Goal: Communication & Community: Answer question/provide support

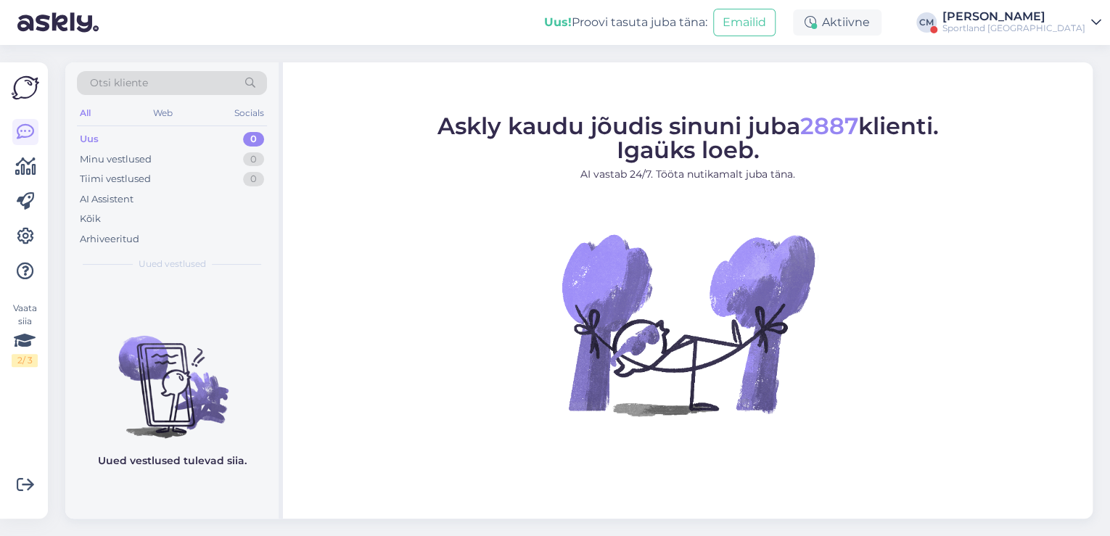
click at [1070, 23] on div "Sportland [GEOGRAPHIC_DATA]" at bounding box center [1013, 28] width 143 height 12
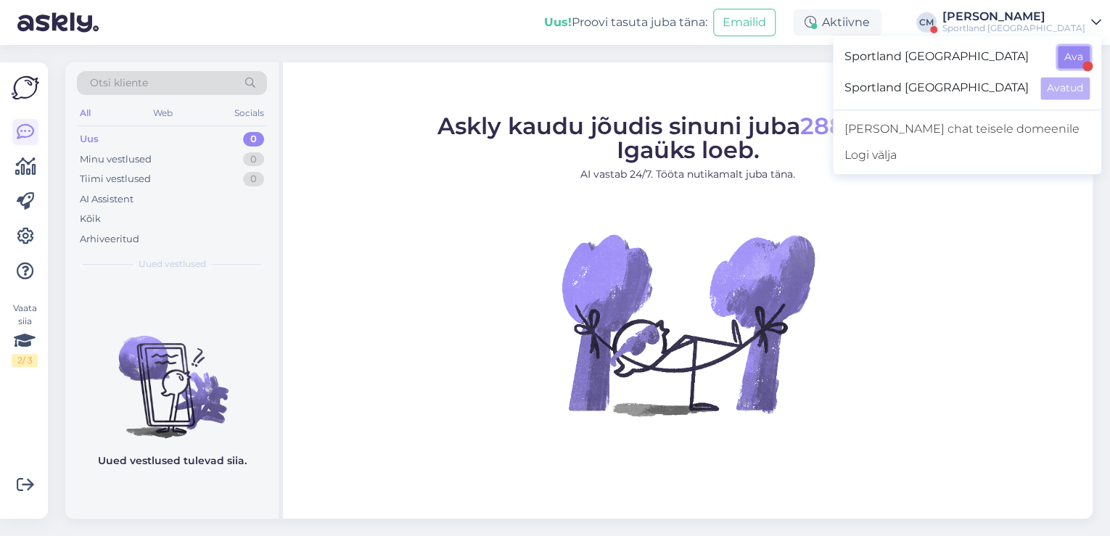
click at [1082, 55] on button "Ava" at bounding box center [1073, 57] width 32 height 22
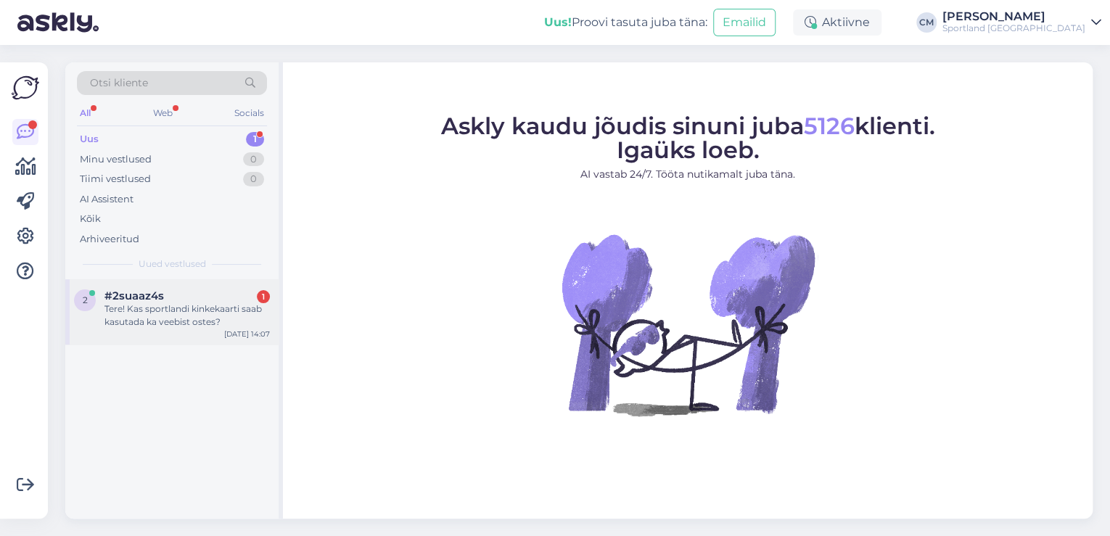
click at [189, 313] on div "Tere! Kas sportlandi kinkekaarti saab kasutada ka veebist ostes?" at bounding box center [186, 315] width 165 height 26
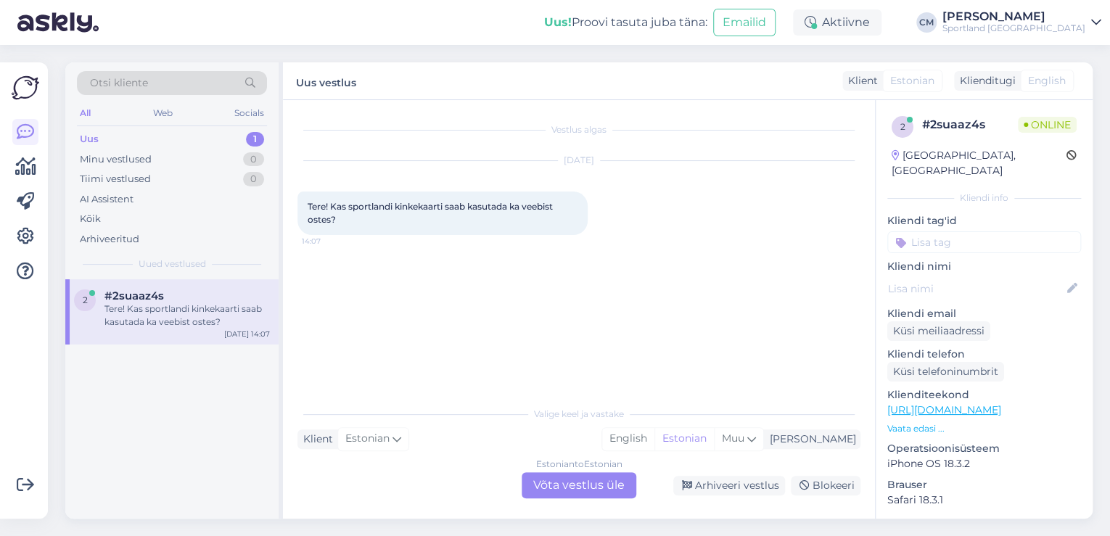
click at [548, 469] on div "Estonian to Estonian" at bounding box center [579, 464] width 86 height 13
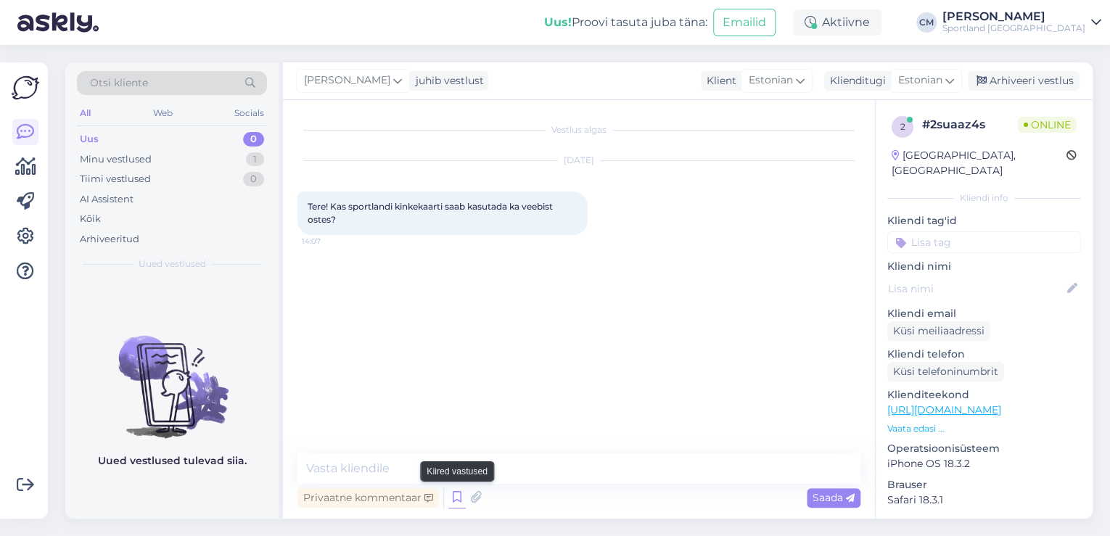
click at [461, 493] on icon at bounding box center [456, 498] width 17 height 22
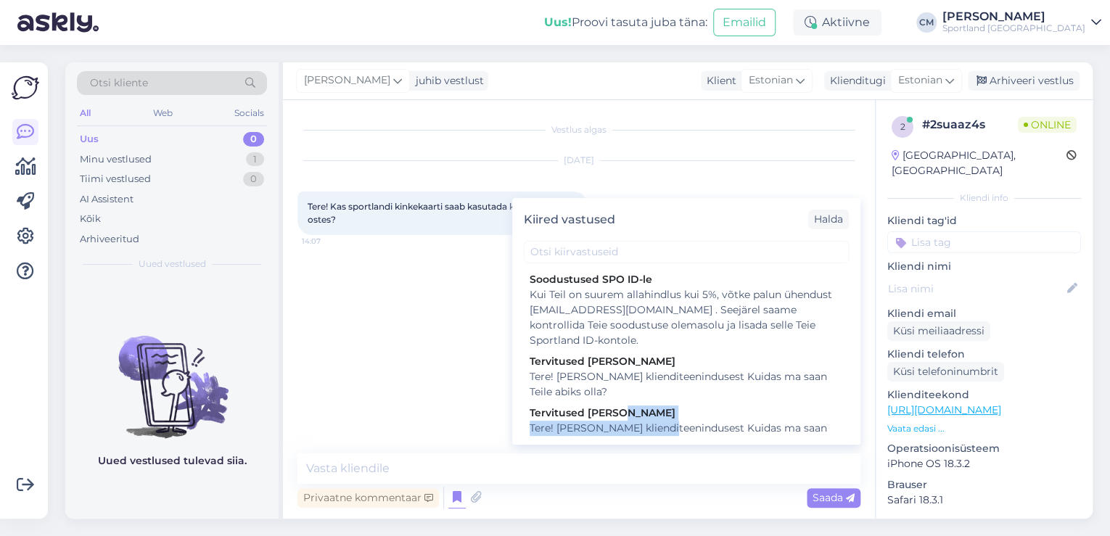
click at [669, 419] on div "Tervitused [PERSON_NAME] Tere! [PERSON_NAME] klienditeenindusest Kuidas ma saan…" at bounding box center [686, 428] width 325 height 51
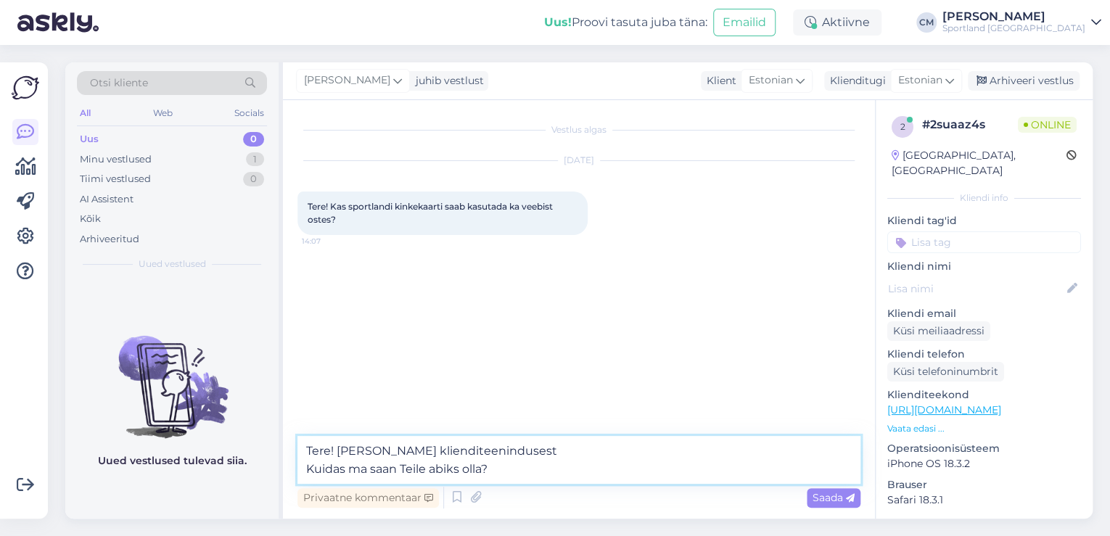
drag, startPoint x: 545, startPoint y: 467, endPoint x: 286, endPoint y: 469, distance: 258.2
click at [286, 469] on div "Vestlus algas [DATE] Tere! Kas sportlandi kinkekaarti saab kasutada ka veebist …" at bounding box center [579, 309] width 592 height 418
type textarea "Tere! [PERSON_NAME] klienditeenindusest"
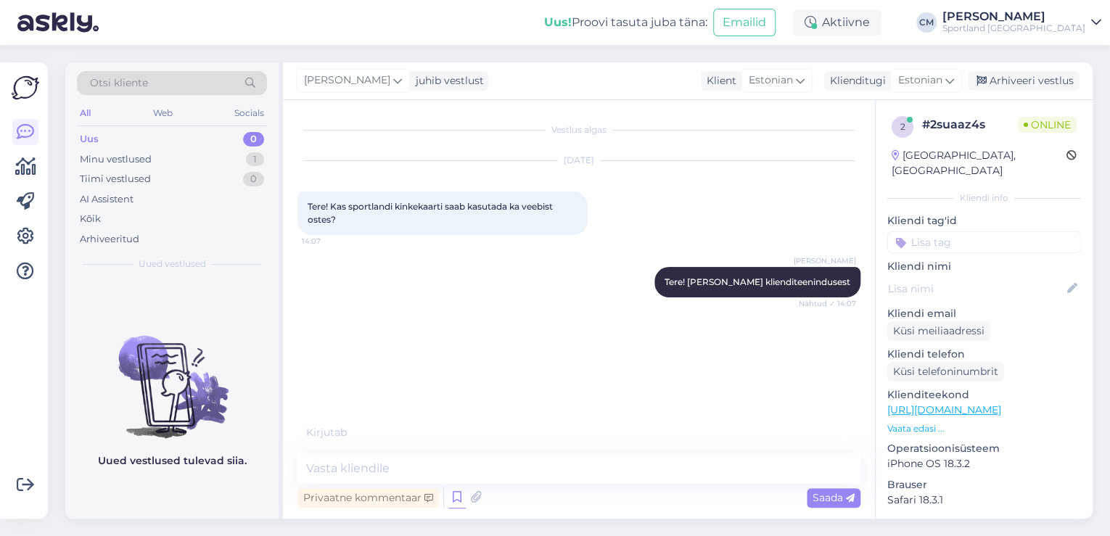
click at [453, 505] on icon at bounding box center [456, 498] width 17 height 22
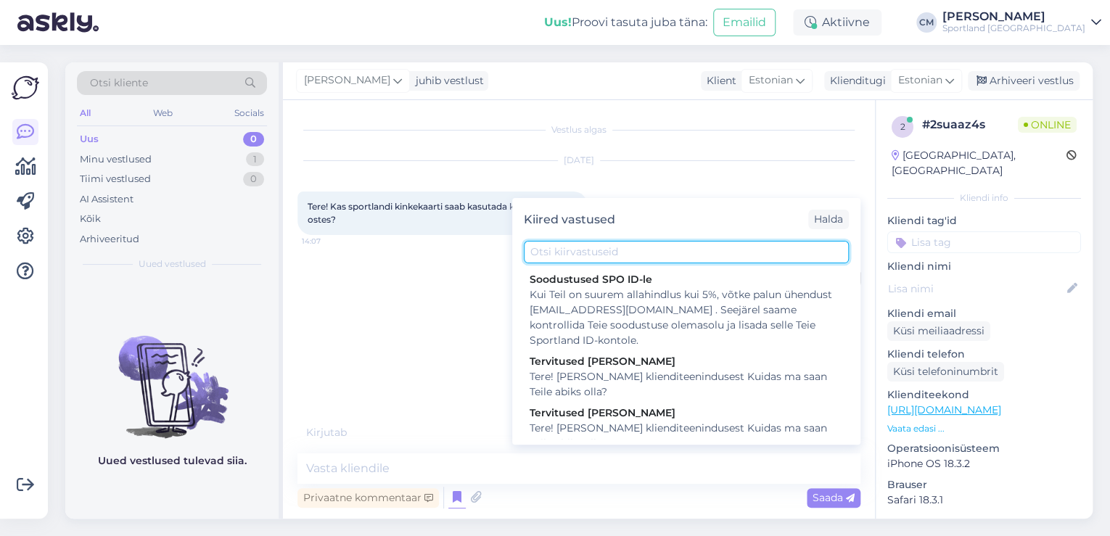
click at [621, 246] on input "text" at bounding box center [686, 252] width 325 height 22
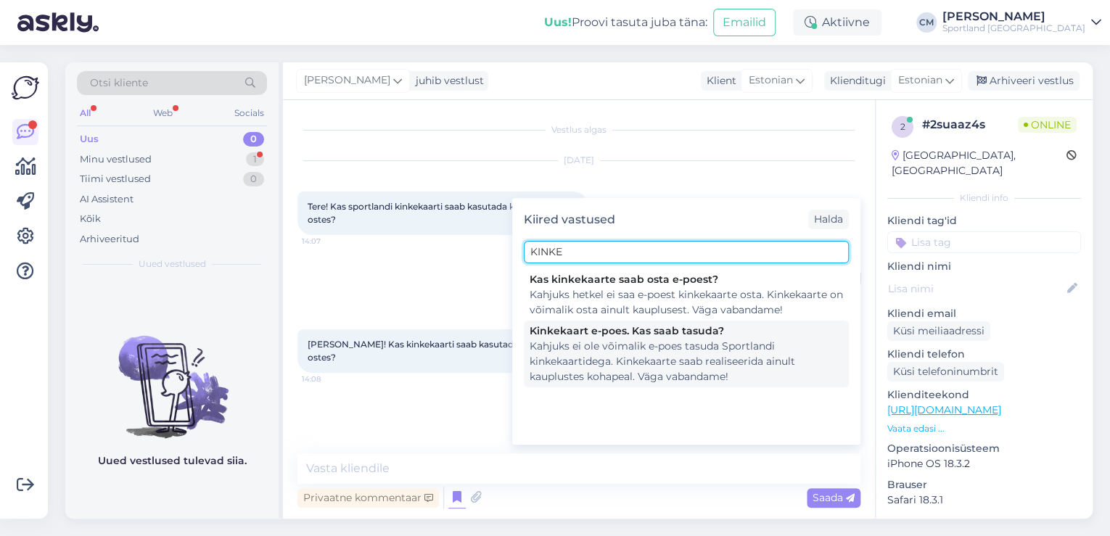
type input "KINKE"
click at [638, 335] on div "Kinkekaart e-poes. Kas saab tasuda?" at bounding box center [685, 330] width 313 height 15
type textarea "Kahjuks ei ole võimalik e-poes tasuda Sportlandi kinkekaartidega. Kinkekaarte s…"
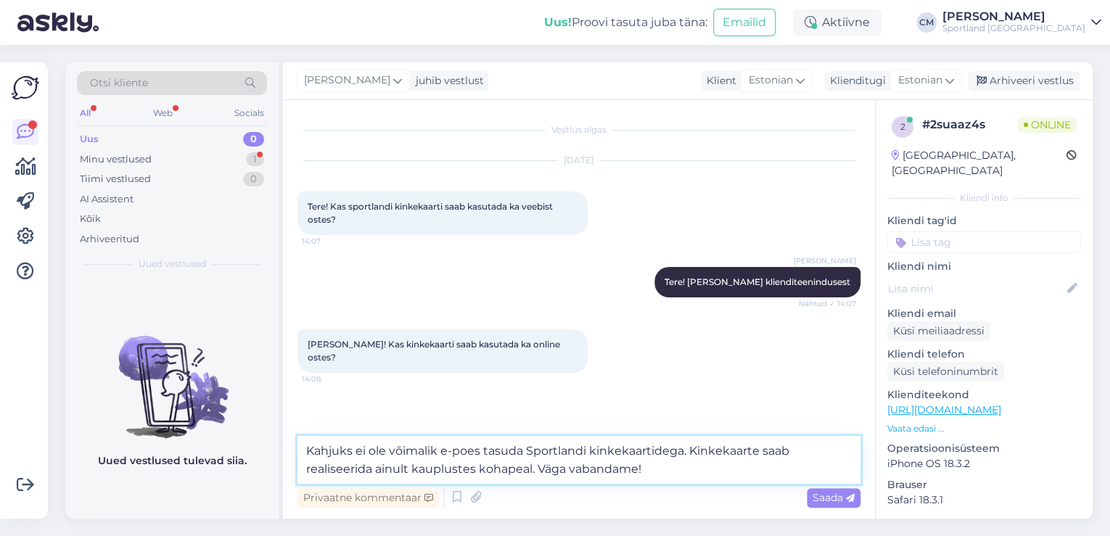
click at [498, 472] on textarea "Kahjuks ei ole võimalik e-poes tasuda Sportlandi kinkekaartidega. Kinkekaarte s…" at bounding box center [578, 460] width 563 height 48
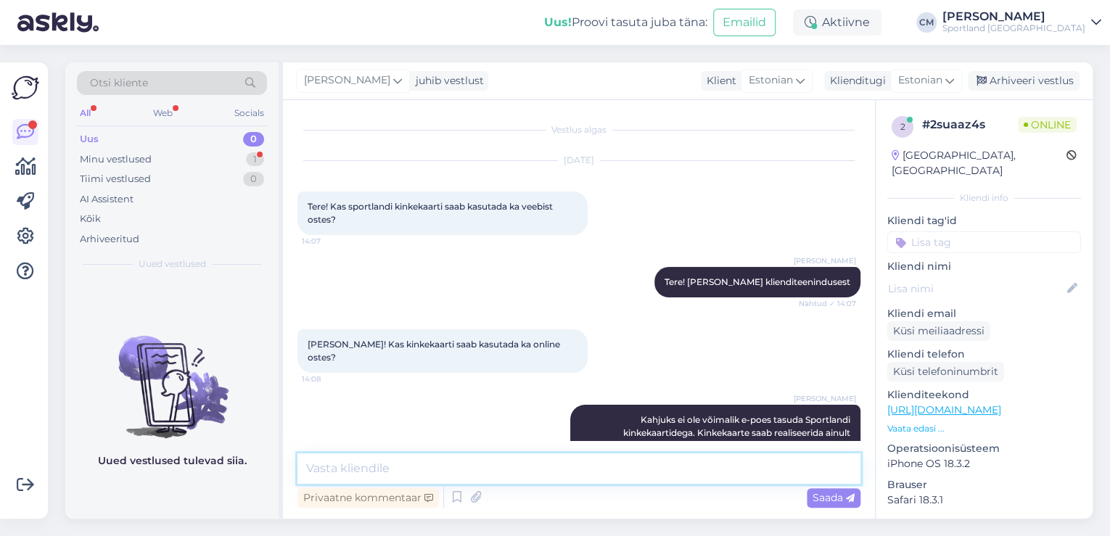
scroll to position [23, 0]
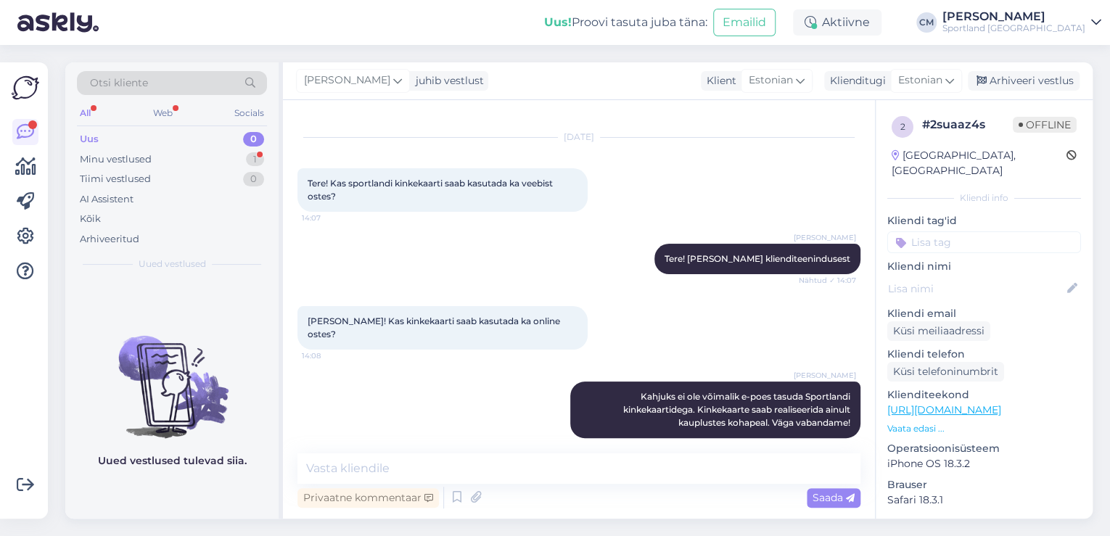
drag, startPoint x: 987, startPoint y: 218, endPoint x: 964, endPoint y: 218, distance: 23.2
click at [989, 231] on input at bounding box center [984, 242] width 194 height 22
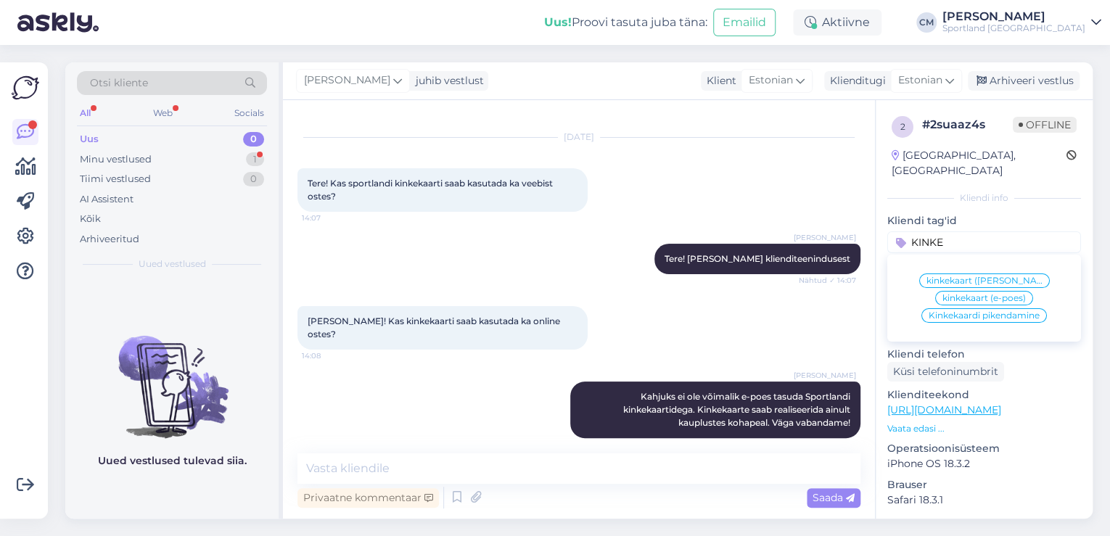
type input "KINKE"
click at [962, 294] on span "kinkekaart (e-poes)" at bounding box center [983, 298] width 83 height 9
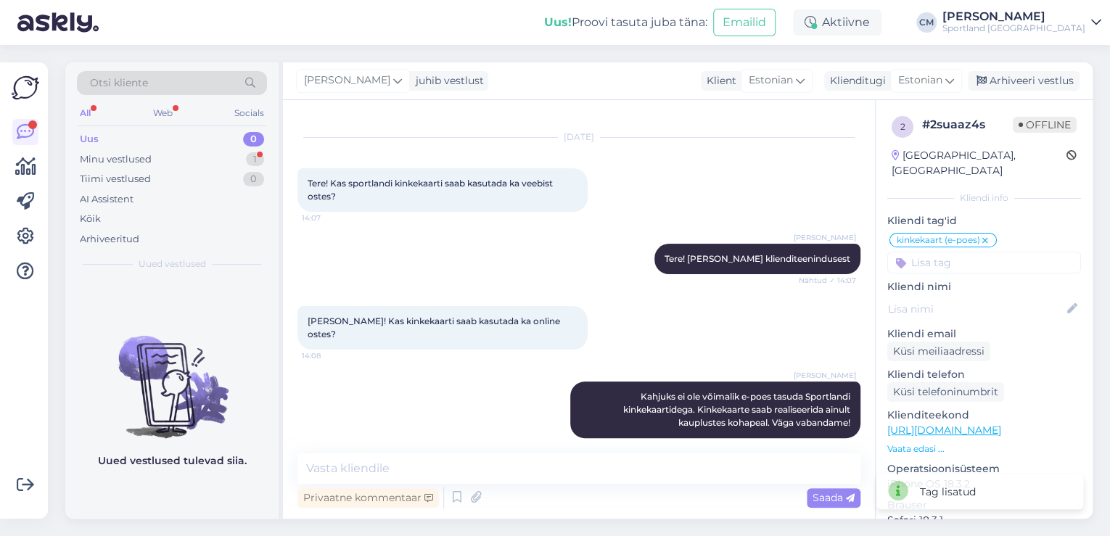
click at [1015, 91] on div "[PERSON_NAME] juhib vestlust Klient [DEMOGRAPHIC_DATA] Klienditugi [DEMOGRAPHIC…" at bounding box center [687, 81] width 809 height 38
click at [1016, 89] on div "Arhiveeri vestlus" at bounding box center [1024, 81] width 112 height 20
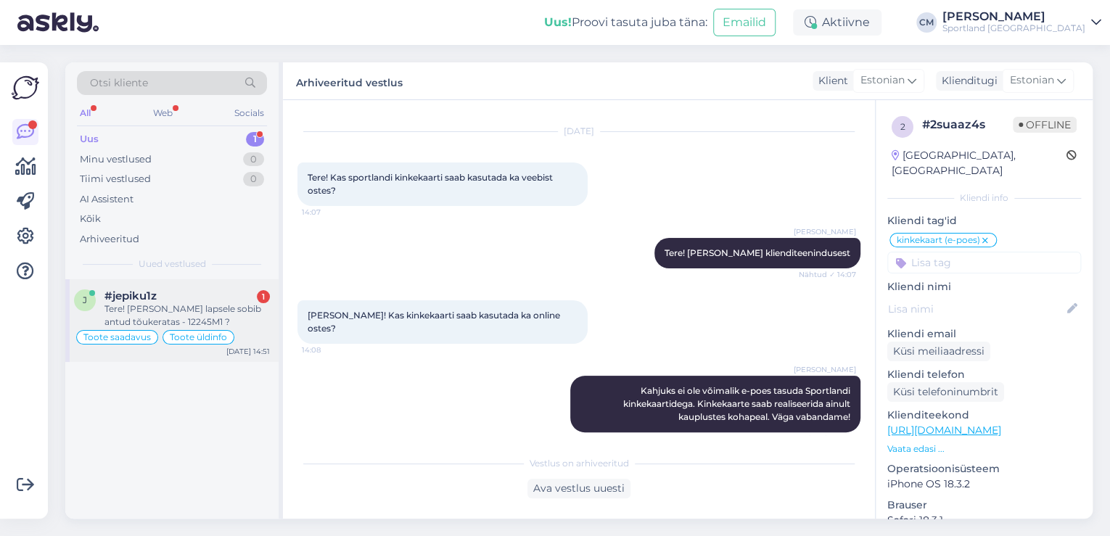
click at [186, 293] on div "#jepiku1z 1" at bounding box center [186, 295] width 165 height 13
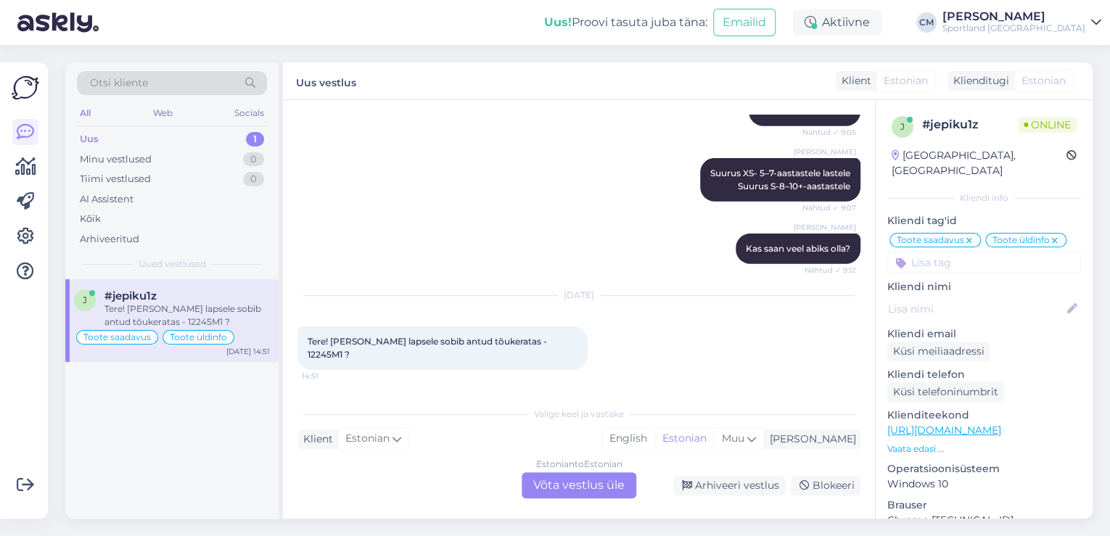
click at [564, 473] on div "Estonian to Estonian Võta vestlus üle" at bounding box center [578, 485] width 115 height 26
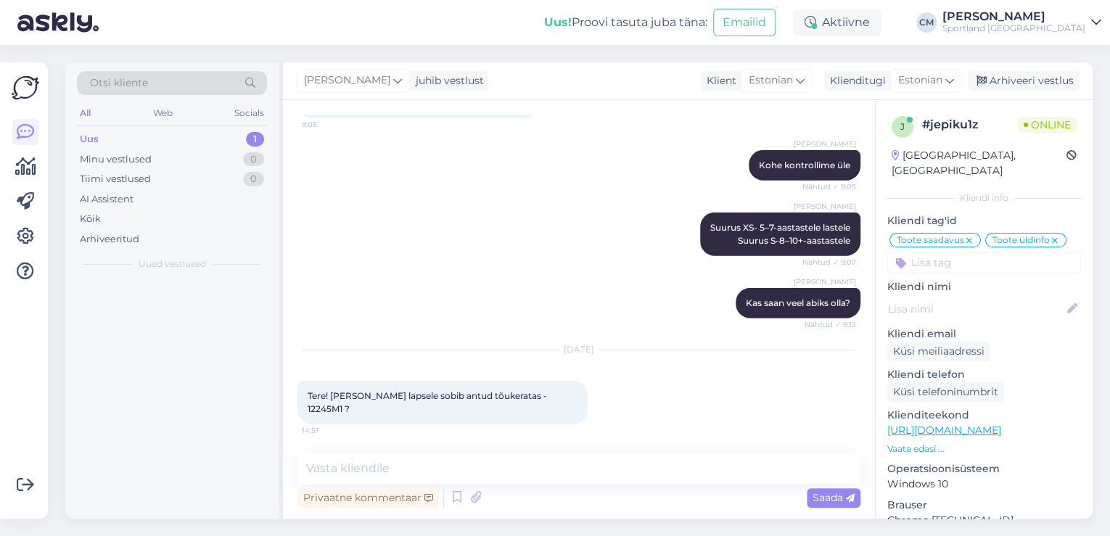
scroll to position [2216, 0]
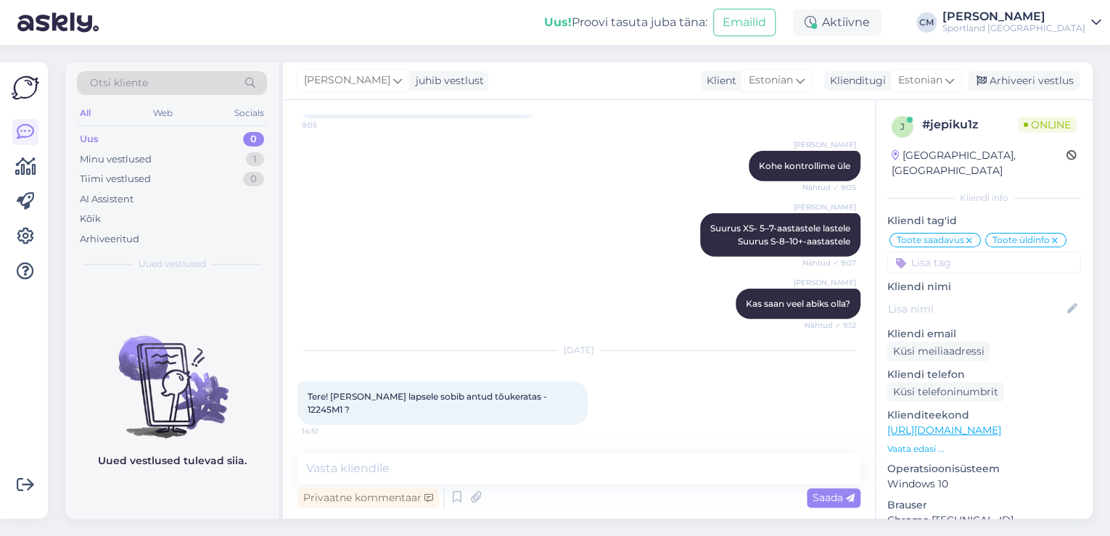
click at [447, 490] on div "Privaatne kommentaar Saada" at bounding box center [578, 498] width 563 height 28
click at [453, 490] on icon at bounding box center [456, 498] width 17 height 22
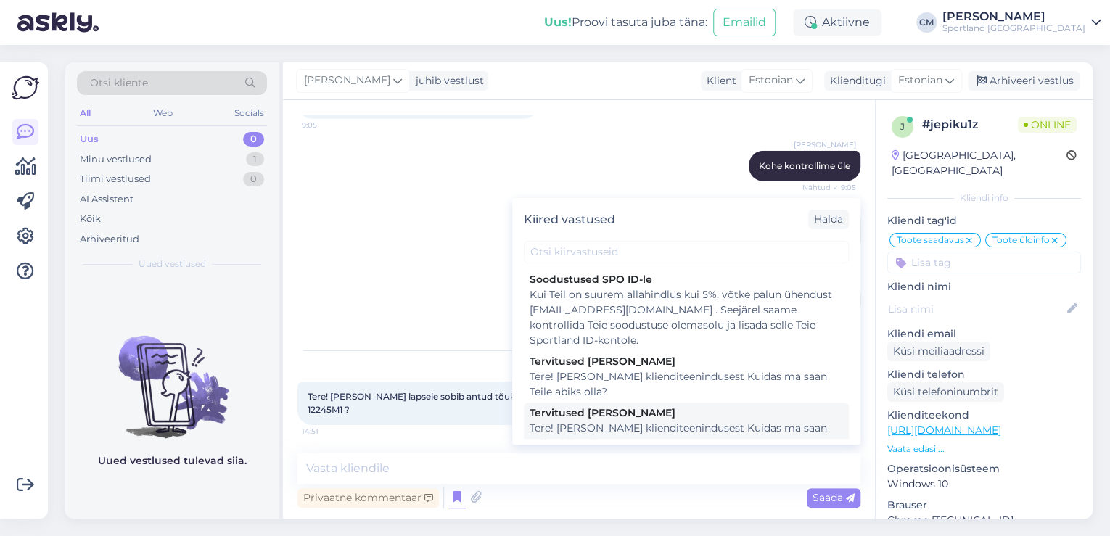
click at [618, 418] on div "Tervitused [PERSON_NAME]" at bounding box center [685, 412] width 313 height 15
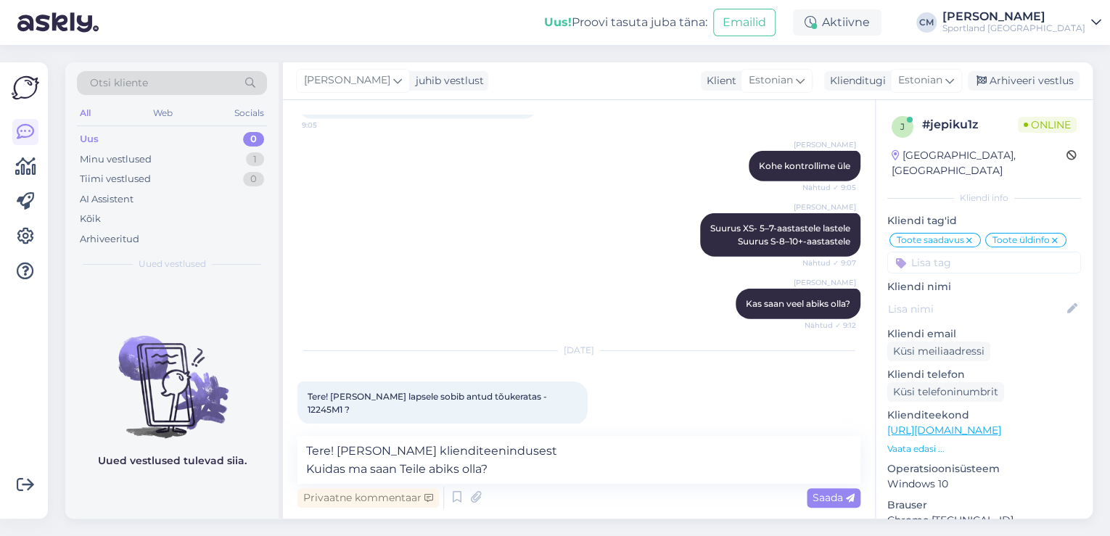
scroll to position [2234, 0]
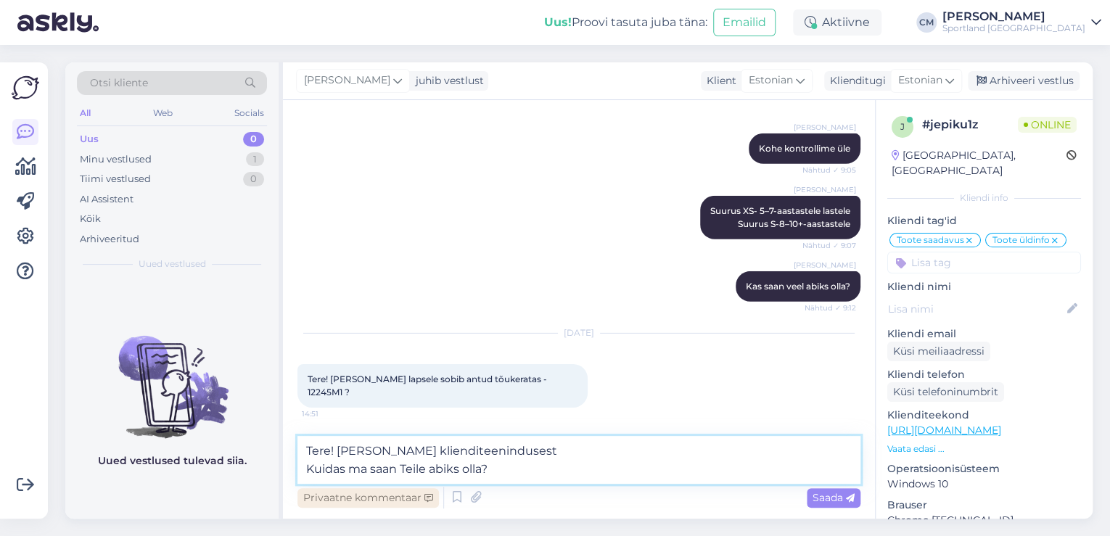
drag, startPoint x: 533, startPoint y: 474, endPoint x: 305, endPoint y: 487, distance: 228.9
click at [305, 487] on div "Tere! [PERSON_NAME] klienditeenindusest Kuidas ma saan Teile abiks olla? Privaa…" at bounding box center [578, 473] width 563 height 75
type textarea "Tere! [PERSON_NAME] klienditeenindusest"
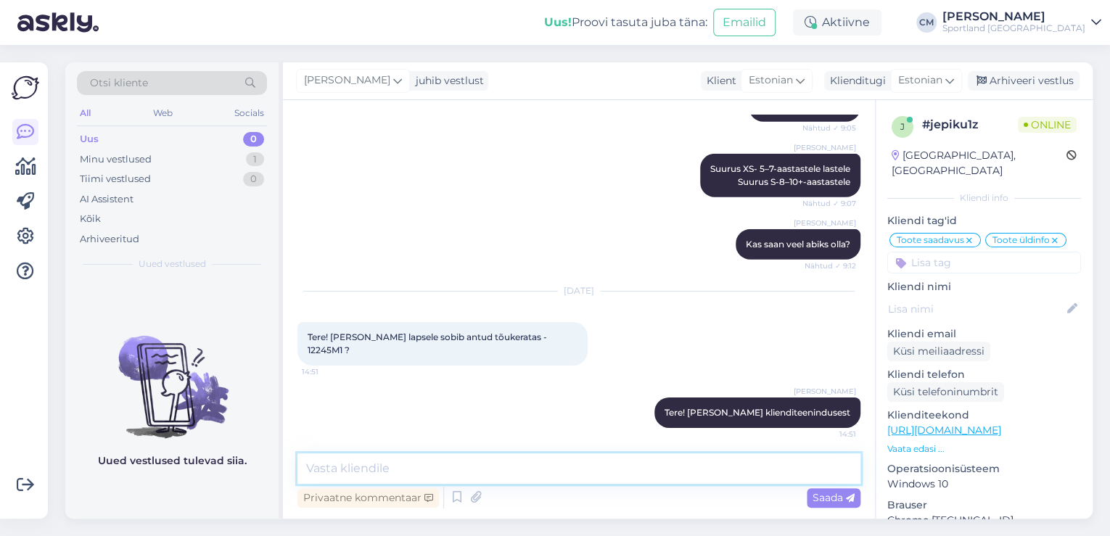
scroll to position [2279, 0]
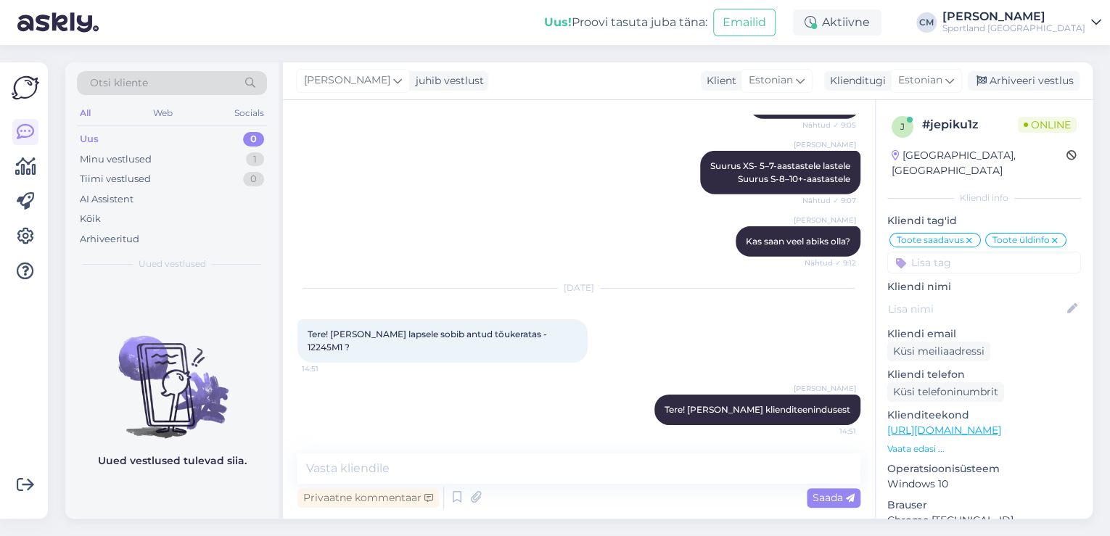
click at [549, 342] on span "Tere! [PERSON_NAME] lapsele sobib antud tõukeratas - 12245M1 ?" at bounding box center [429, 341] width 242 height 24
copy span "12245M1"
click at [509, 424] on div "[PERSON_NAME] Tere! [PERSON_NAME] klienditeenindusest Nähtud ✓ 14:51" at bounding box center [578, 410] width 563 height 62
click at [484, 476] on textarea at bounding box center [578, 468] width 563 height 30
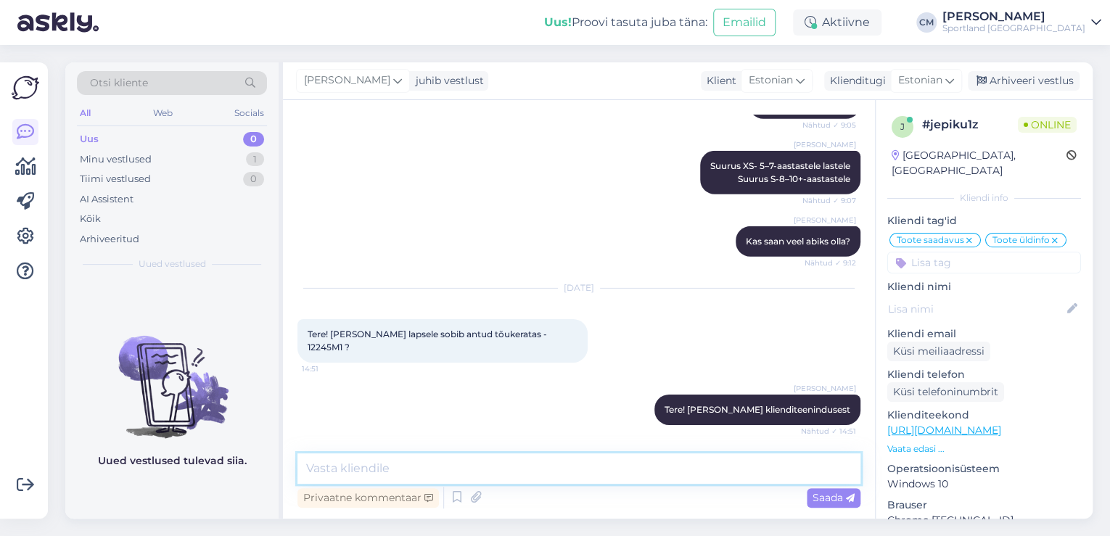
type textarea "u"
click at [457, 466] on textarea "Umbes kuni 14 aastasele. 155-160" at bounding box center [578, 468] width 563 height 30
click at [470, 466] on textarea "Umbes kuni 14 aastasele. 155-160" at bounding box center [578, 468] width 563 height 30
click at [453, 466] on textarea "Umbes kuni 14 aastasele. 150-160" at bounding box center [578, 468] width 563 height 30
click at [528, 463] on textarea "Umbes kuni 14 aastasele. Alates 150-160" at bounding box center [578, 468] width 563 height 30
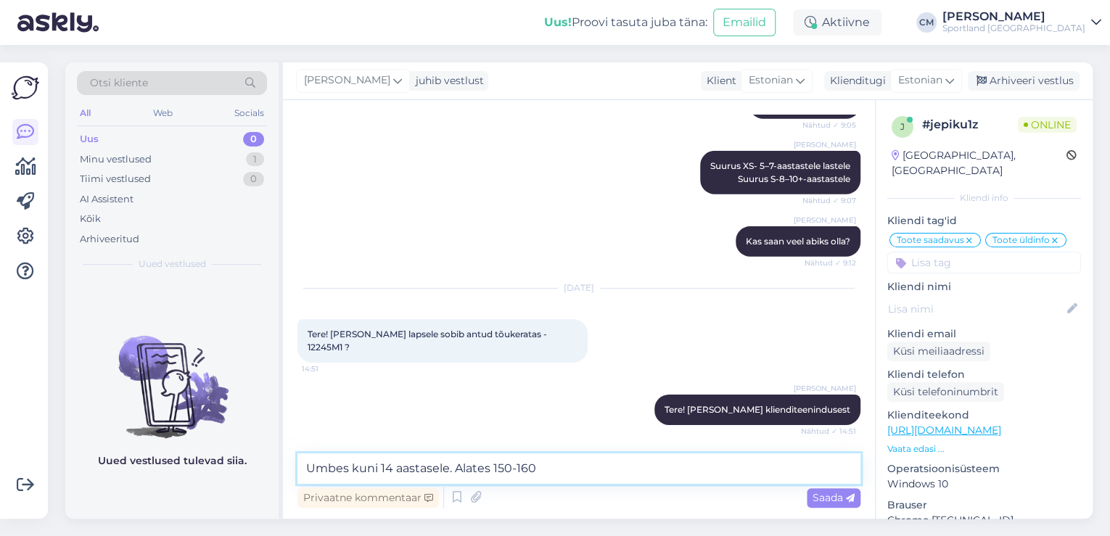
click at [543, 469] on textarea "Umbes kuni 14 aastasele. Alates 150-160" at bounding box center [578, 468] width 563 height 30
click at [487, 467] on textarea "Umbes kuni 14 aastasele. Alates 150-160" at bounding box center [578, 468] width 563 height 30
click at [556, 465] on textarea "Umbes kuni 14 aastasele. Alates 150-160" at bounding box center [578, 468] width 563 height 30
click at [593, 464] on textarea "Umbes kuni 14 aastasele. Alates 150-160" at bounding box center [578, 468] width 563 height 30
click at [484, 469] on textarea "Umbes kuni 14 aastasele. Alates 150-160" at bounding box center [578, 468] width 563 height 30
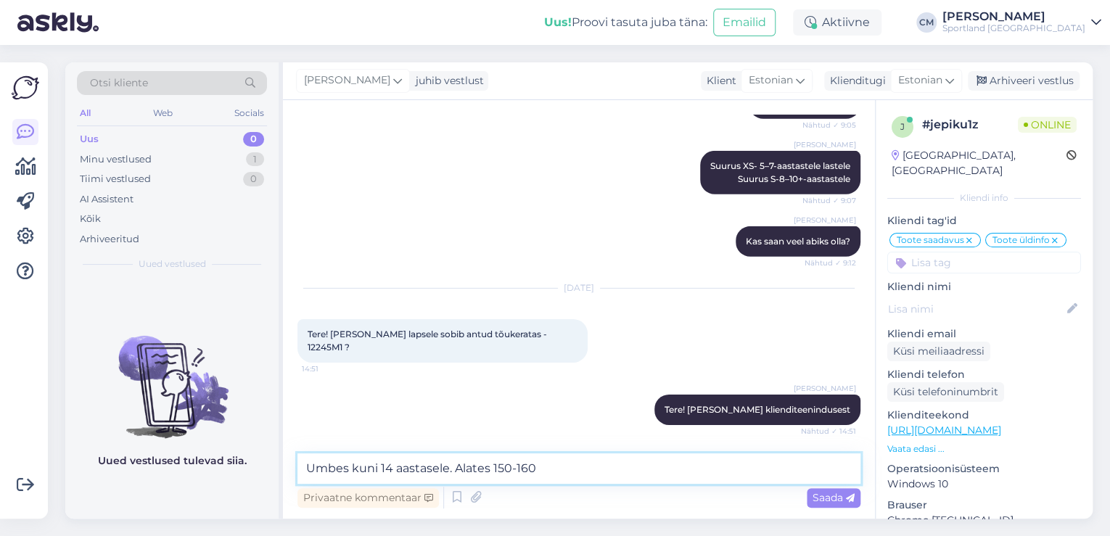
click at [484, 469] on textarea "Umbes kuni 14 aastasele. Alates 150-160" at bounding box center [578, 468] width 563 height 30
click at [496, 467] on textarea "Umbes kuni 14 aastasele. Kuni 150-160" at bounding box center [578, 468] width 563 height 30
click at [571, 464] on textarea "Umbes kuni 14 aastasele. Kuni 140-160" at bounding box center [578, 468] width 563 height 30
click at [433, 464] on textarea "Umbes kuni 14 aastasele. Kuni 140-160 cm pikkusele umbes." at bounding box center [578, 468] width 563 height 30
click at [654, 465] on textarea "Umbes kuni 14 aastastele. Kuni 140-160 cm pikkusele umbes." at bounding box center [578, 468] width 563 height 30
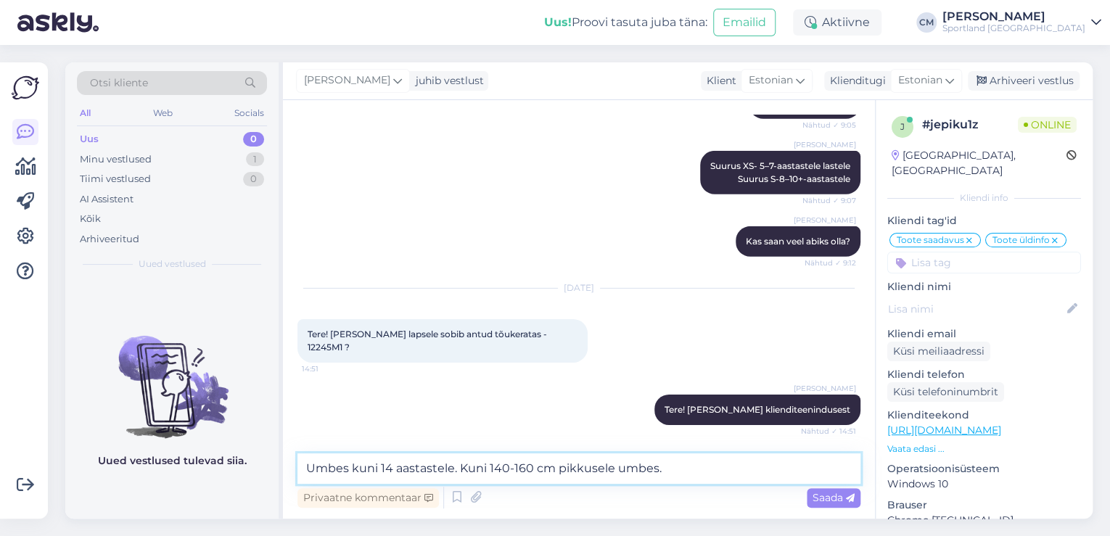
click at [675, 466] on textarea "Umbes kuni 14 aastastele. Kuni 140-160 cm pikkusele umbes." at bounding box center [578, 468] width 563 height 30
click at [489, 467] on textarea "Umbes kuni 14 aastastele. Kuni 140-160 cm pikkusele." at bounding box center [578, 468] width 563 height 30
type textarea "Umbes kuni 14 aastastele. Kuni ca 140-160 cm pikkusele."
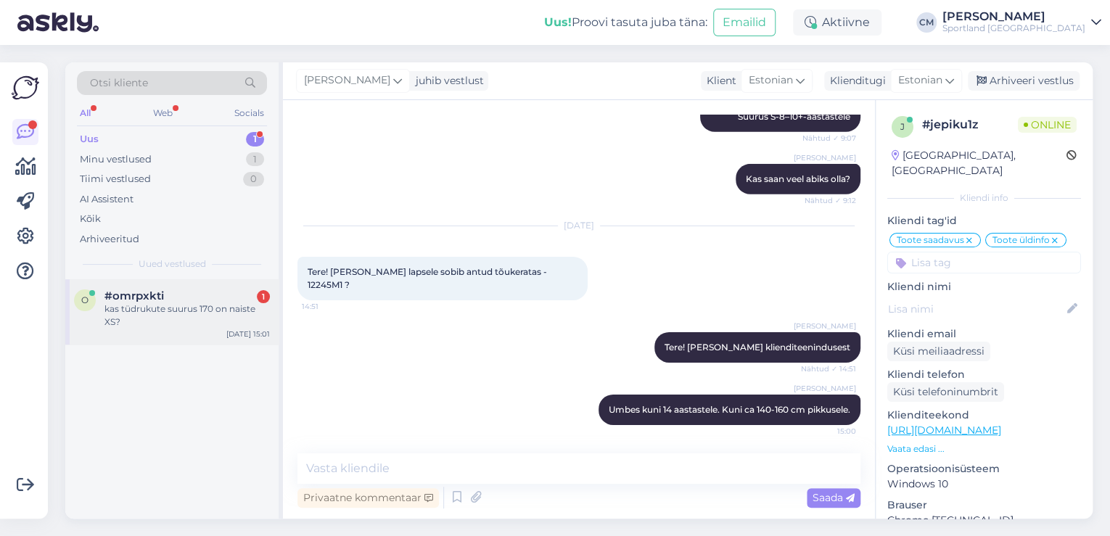
click at [143, 340] on div "o #omrpxkti 1 kas tüdrukute suurus 170 on naiste XS? [DATE] 15:01" at bounding box center [171, 311] width 213 height 65
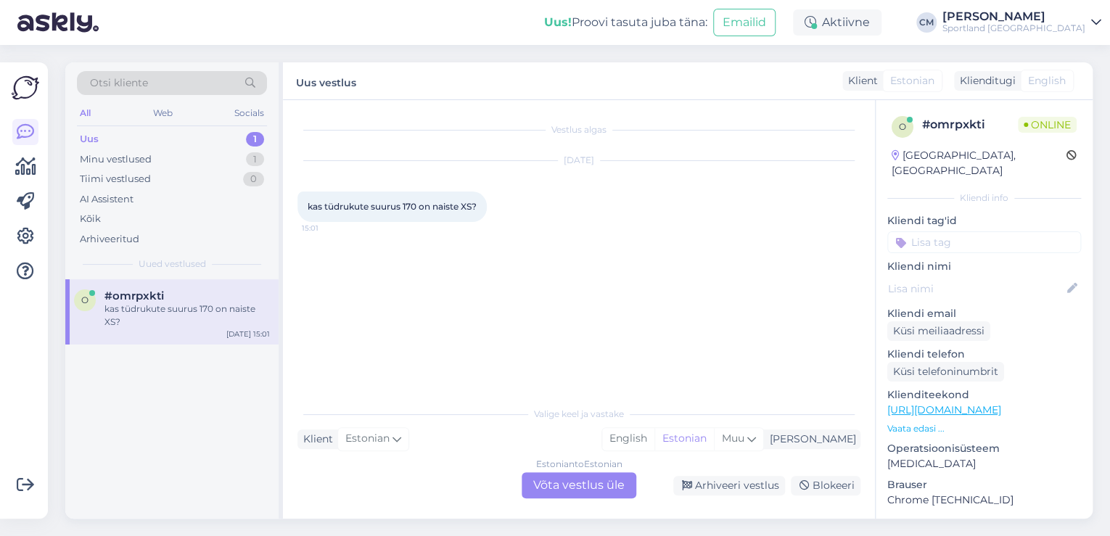
click at [540, 476] on div "Estonian to Estonian Võta vestlus üle" at bounding box center [578, 485] width 115 height 26
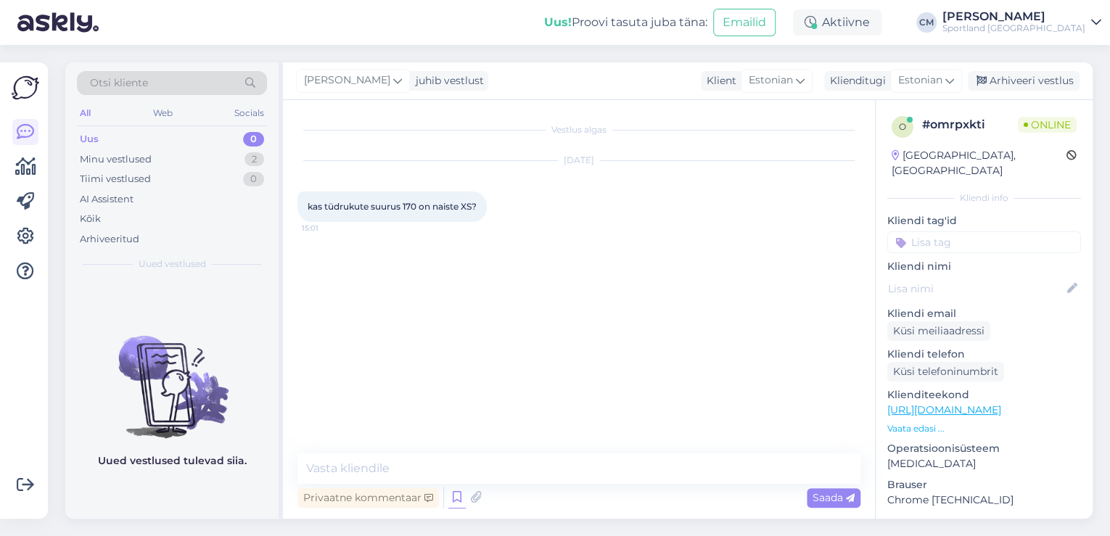
click at [450, 495] on icon at bounding box center [456, 498] width 17 height 22
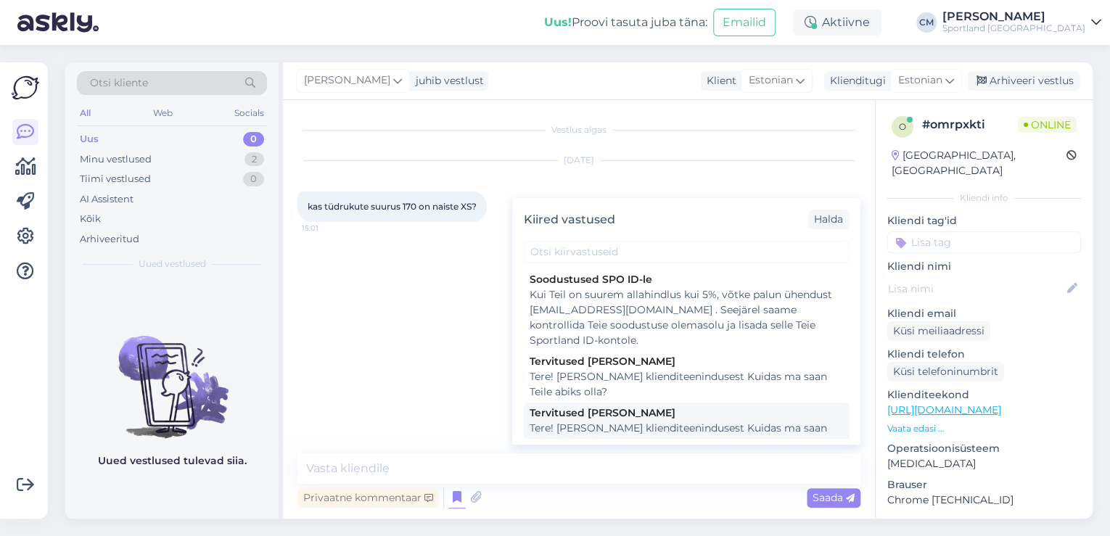
click at [641, 414] on div "Tervitused [PERSON_NAME]" at bounding box center [685, 412] width 313 height 15
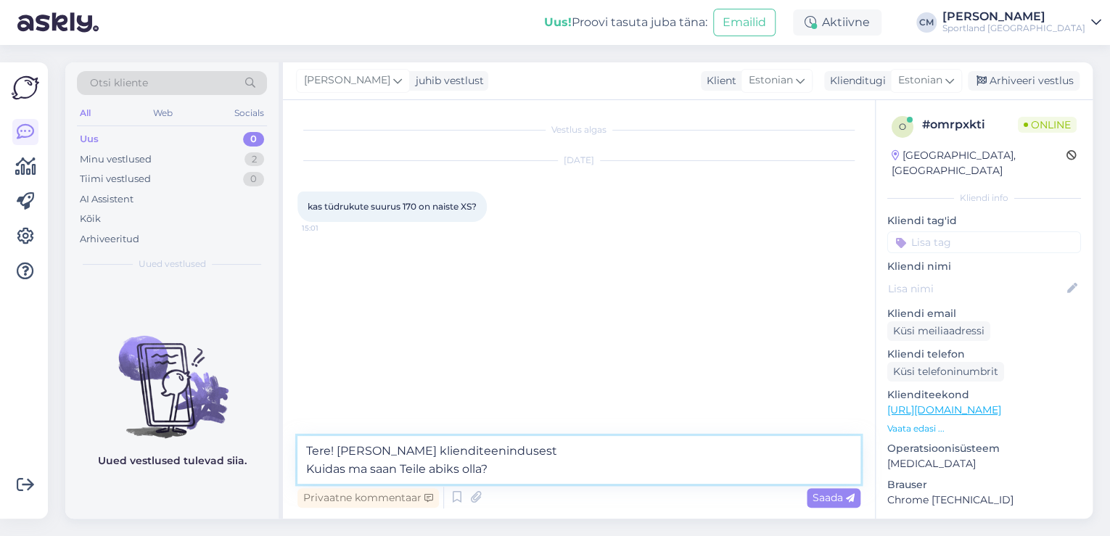
drag, startPoint x: 496, startPoint y: 479, endPoint x: 199, endPoint y: 459, distance: 297.3
click at [200, 464] on div "Otsi kliente All Web Socials Uus 0 Minu vestlused 2 Tiimi vestlused 0 AI Assist…" at bounding box center [578, 290] width 1027 height 456
type textarea "Tere! [PERSON_NAME] klienditeenindusest"
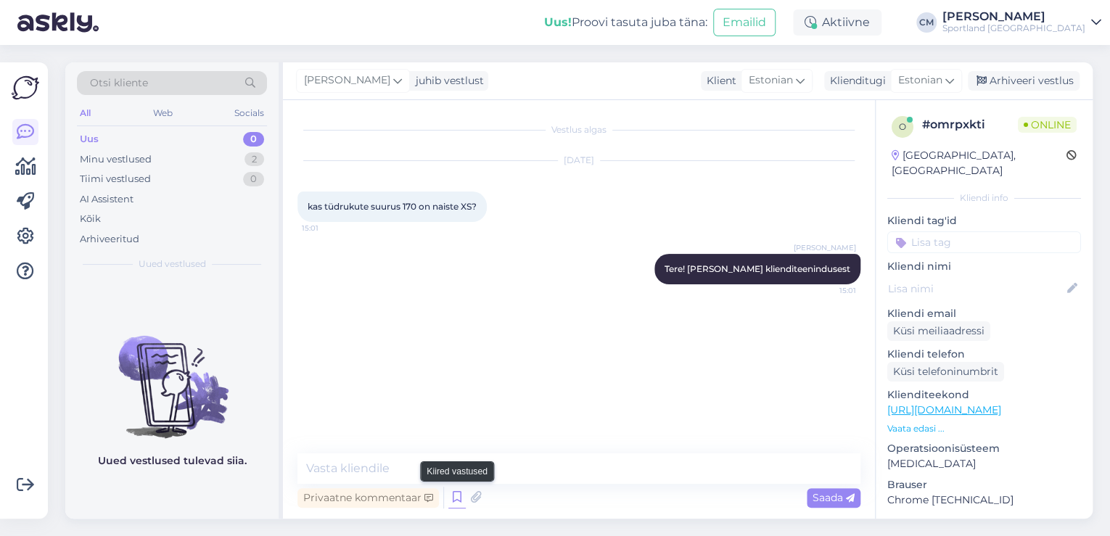
click at [448, 499] on icon at bounding box center [456, 498] width 17 height 22
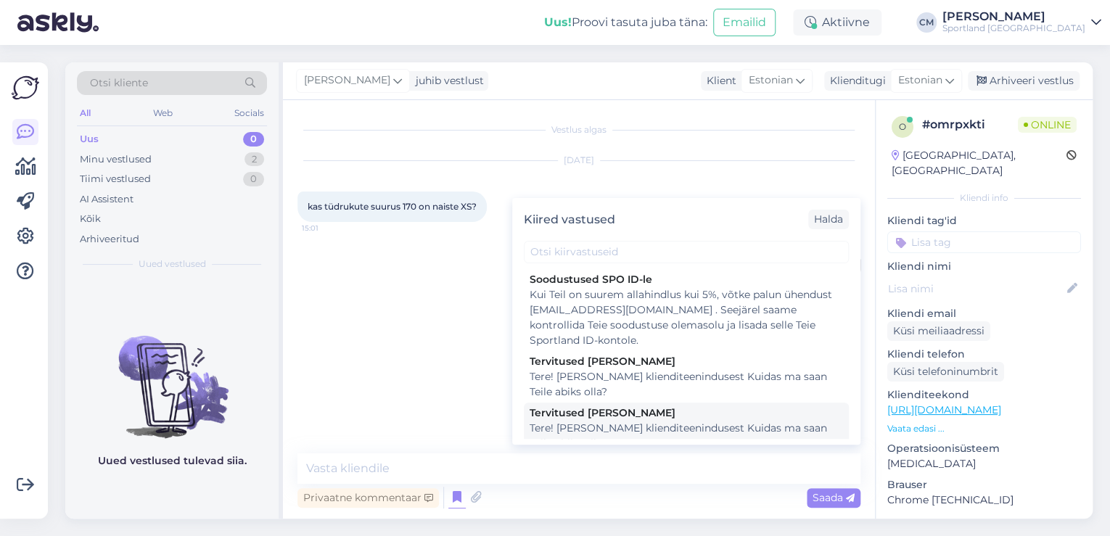
click at [653, 426] on div "Tere! [PERSON_NAME] klienditeenindusest Kuidas ma saan Teile abiks olla?" at bounding box center [685, 436] width 313 height 30
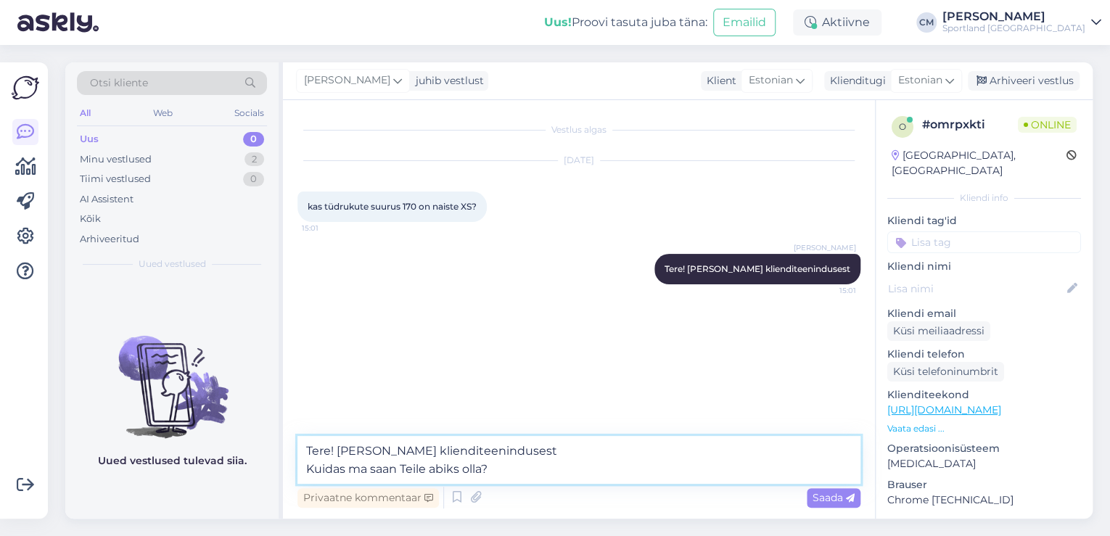
drag, startPoint x: 310, startPoint y: 475, endPoint x: 302, endPoint y: 467, distance: 11.3
click at [303, 468] on textarea "Tere! [PERSON_NAME] klienditeenindusest Kuidas ma saan Teile abiks olla?" at bounding box center [578, 460] width 563 height 48
click at [302, 467] on textarea "Tere! [PERSON_NAME] klienditeenindusest Kuidas ma saan Teile abiks olla?" at bounding box center [578, 460] width 563 height 48
drag, startPoint x: 302, startPoint y: 467, endPoint x: 302, endPoint y: 434, distance: 32.6
click at [302, 434] on div "Vestlus algas [DATE] kas tüdrukute suurus 170 on naiste XS? 15:01 [PERSON_NAME]…" at bounding box center [579, 309] width 592 height 418
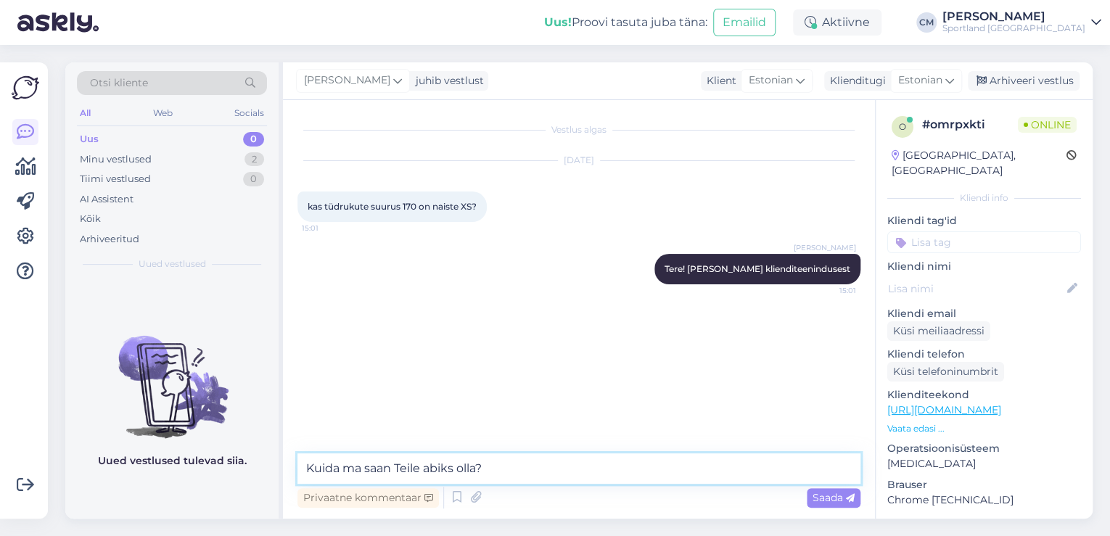
type textarea "Kuidas ma saan Teile abiks olla?"
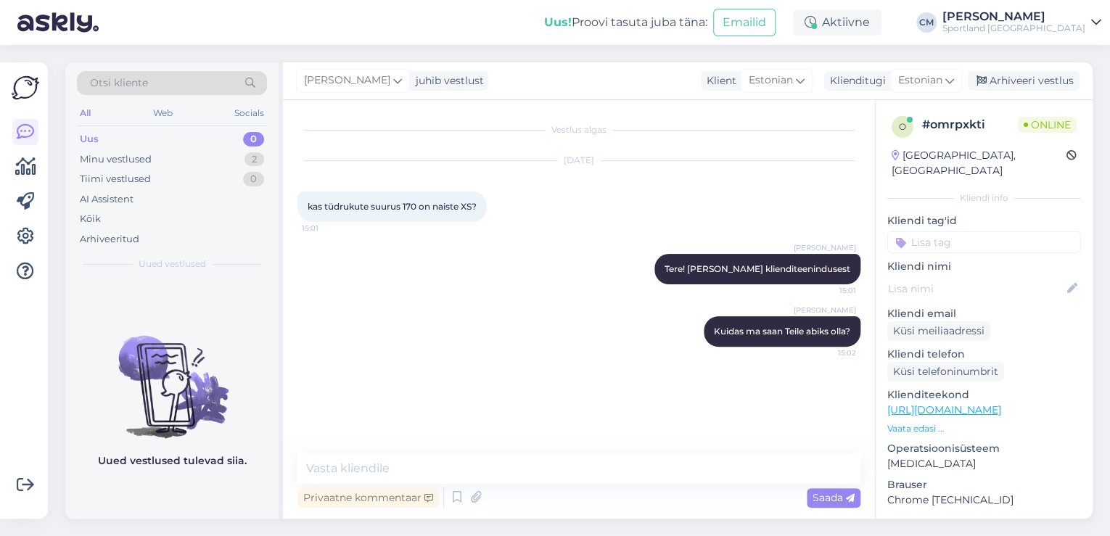
click at [1015, 402] on div "Klienditeekond [URL][DOMAIN_NAME] Vaata edasi ..." at bounding box center [984, 411] width 194 height 48
click at [1001, 403] on link "[URL][DOMAIN_NAME]" at bounding box center [944, 409] width 114 height 13
click at [408, 452] on div "Vestlus algas [DATE] kas tüdrukute suurus 170 on naiste XS? 15:01 [PERSON_NAME]…" at bounding box center [579, 309] width 592 height 418
click at [407, 460] on textarea at bounding box center [578, 468] width 563 height 30
paste textarea "S"
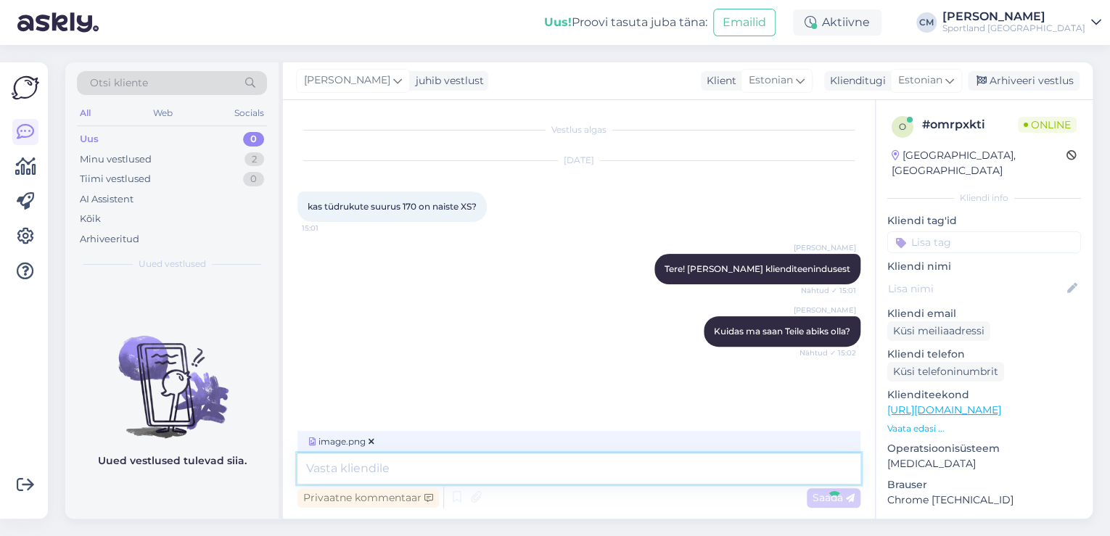
type textarea "S"
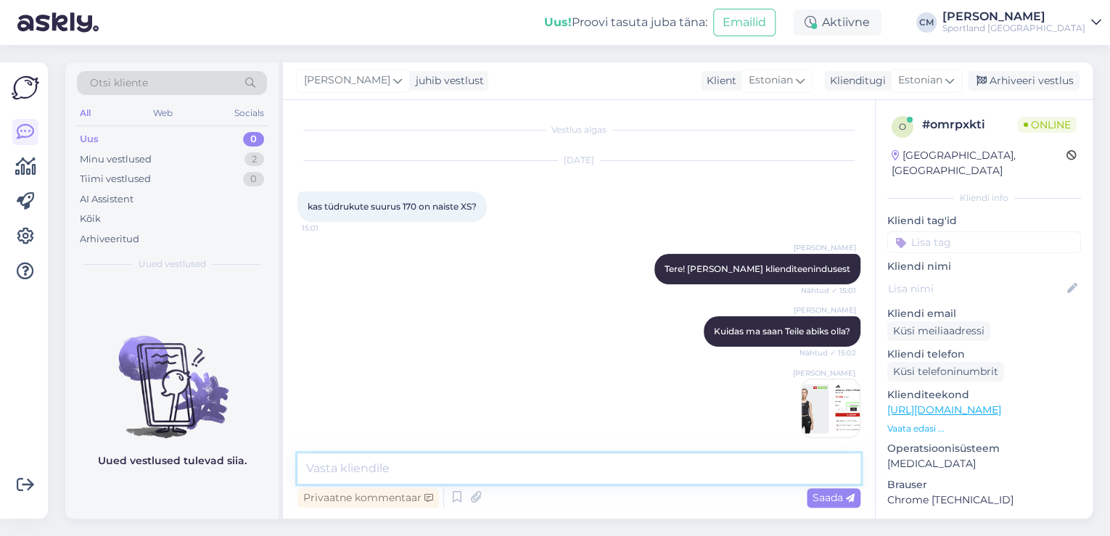
scroll to position [13, 0]
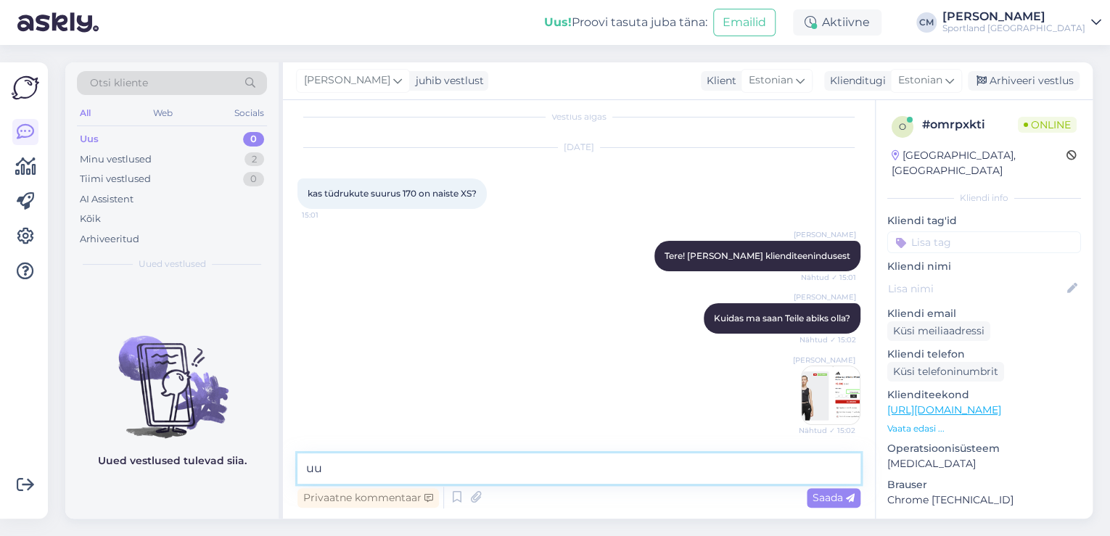
type textarea "u"
type textarea "Suurustega saate tutvuda kodulehel."
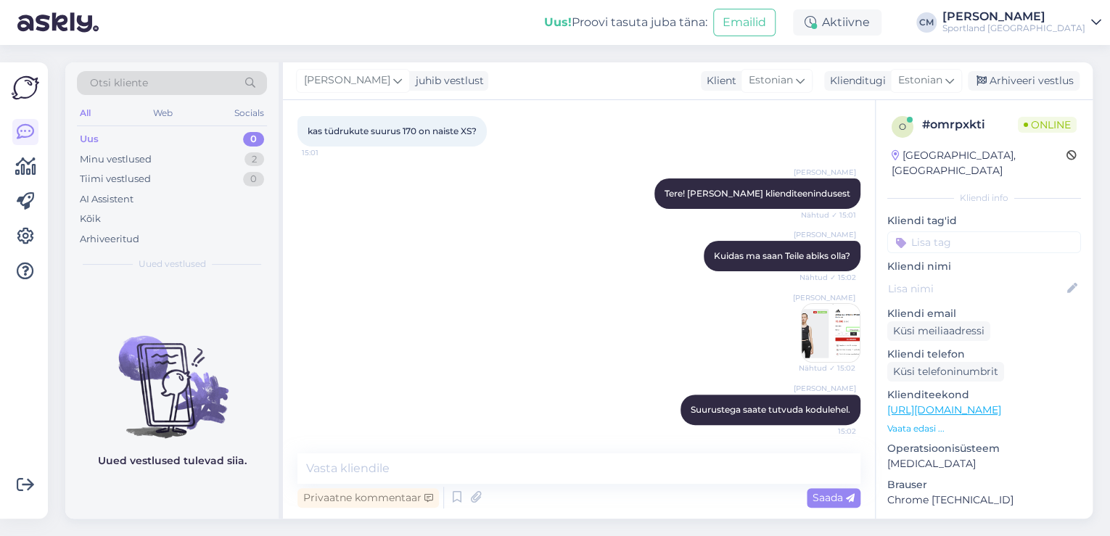
click at [824, 329] on img at bounding box center [830, 333] width 58 height 58
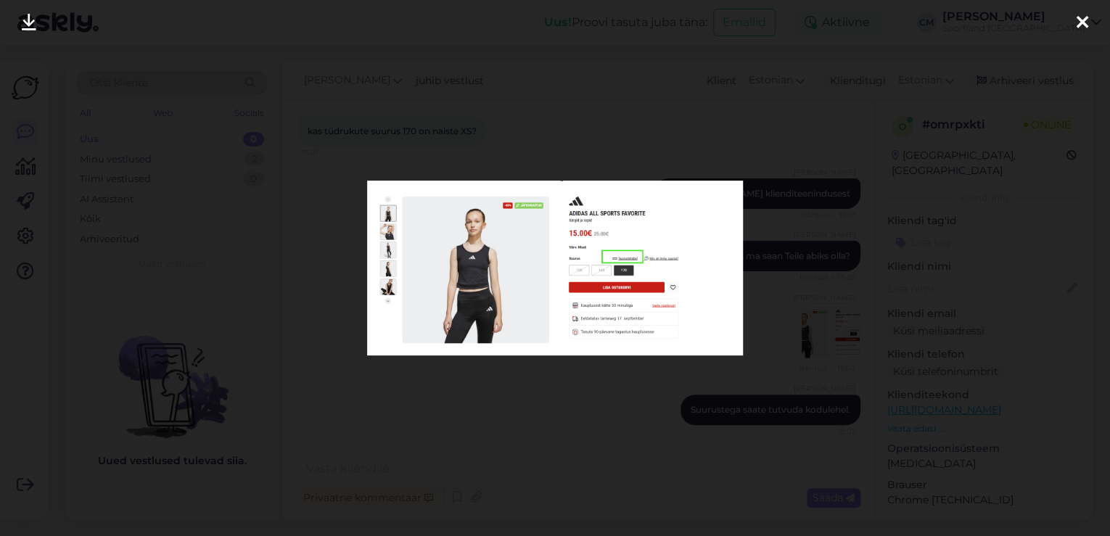
click at [466, 383] on div at bounding box center [555, 268] width 1110 height 536
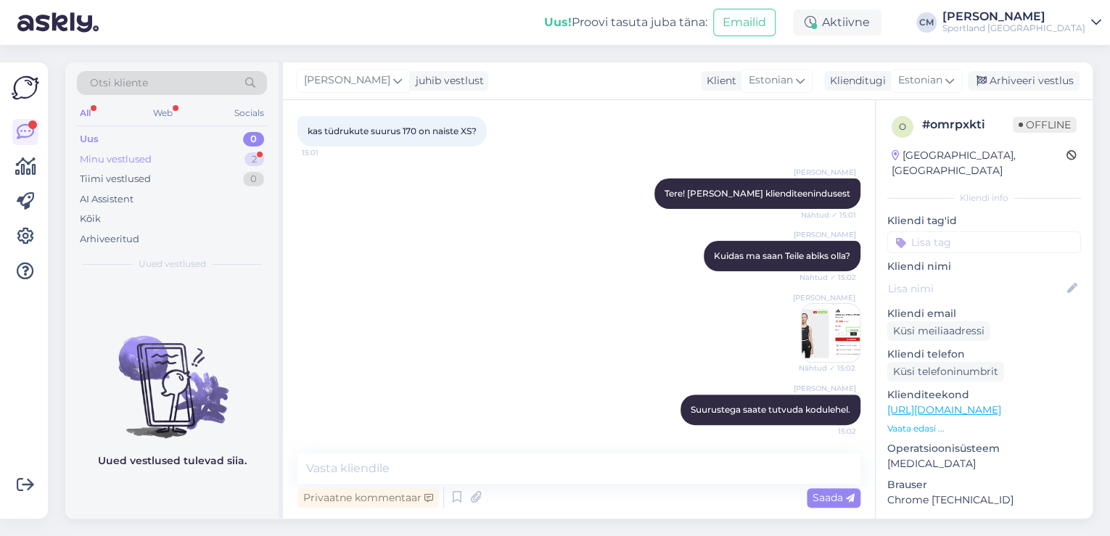
click at [247, 161] on div "2" at bounding box center [254, 159] width 20 height 15
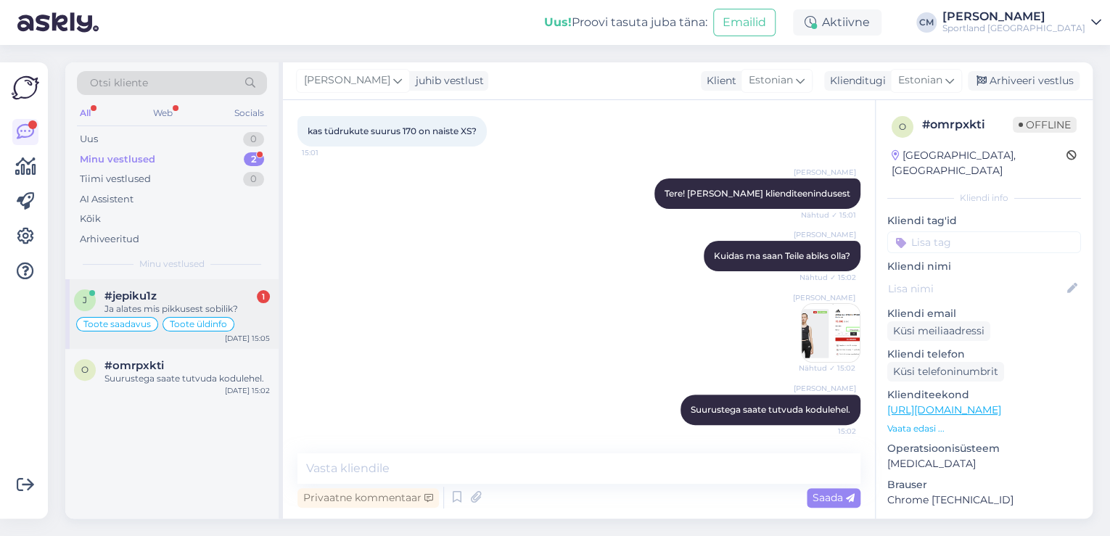
click at [215, 295] on div "#jepiku1z 1" at bounding box center [186, 295] width 165 height 13
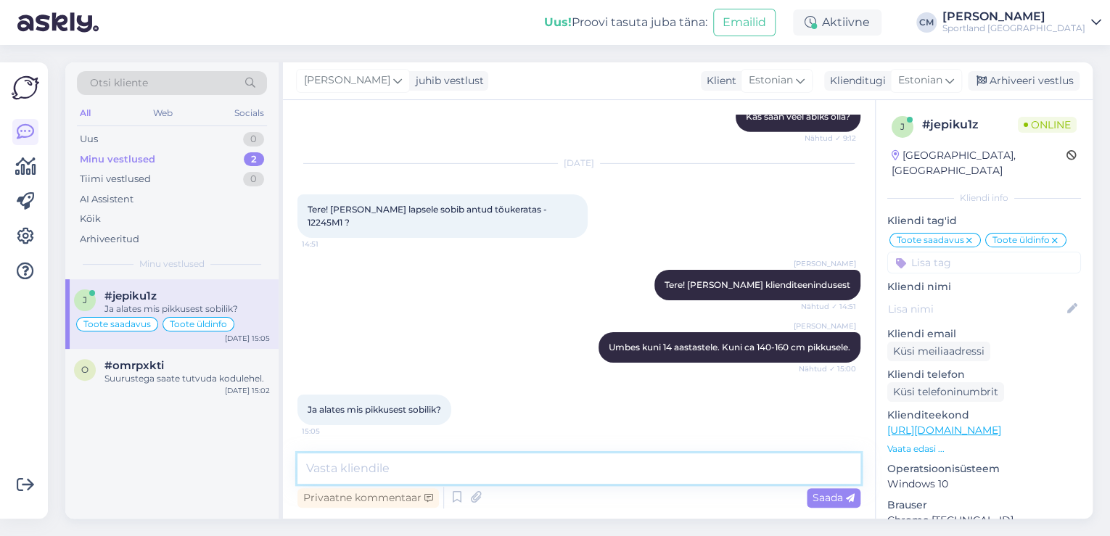
click at [384, 464] on textarea at bounding box center [578, 468] width 563 height 30
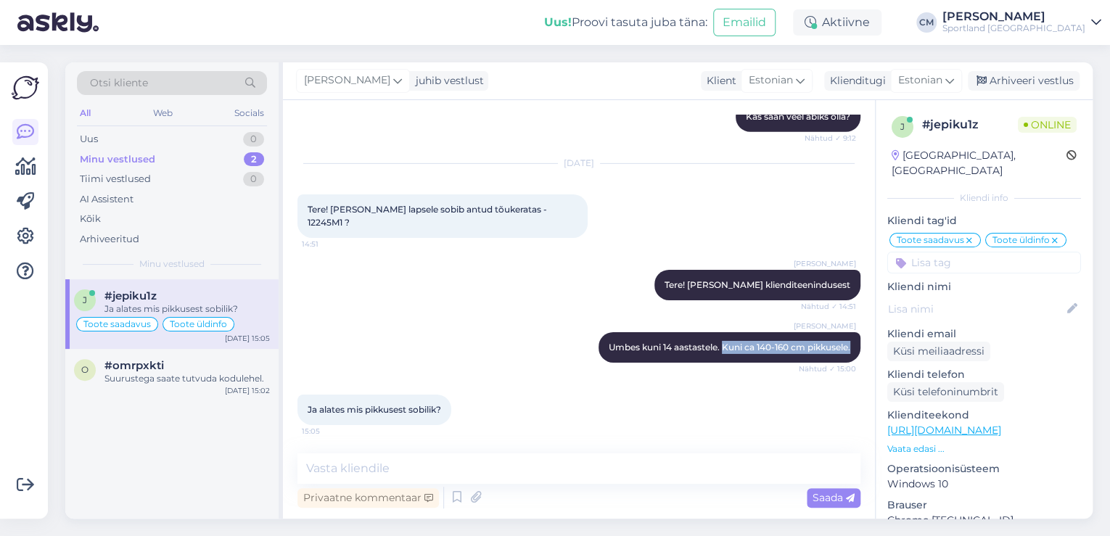
drag, startPoint x: 710, startPoint y: 345, endPoint x: 859, endPoint y: 345, distance: 148.7
click at [859, 345] on div "Vestlus algas [DATE] Tere! Sooviks uurida järgmise toote kohta: Tootekood: #IG7…" at bounding box center [585, 278] width 576 height 326
copy span "Kuni ca 140-160 cm pikkusele."
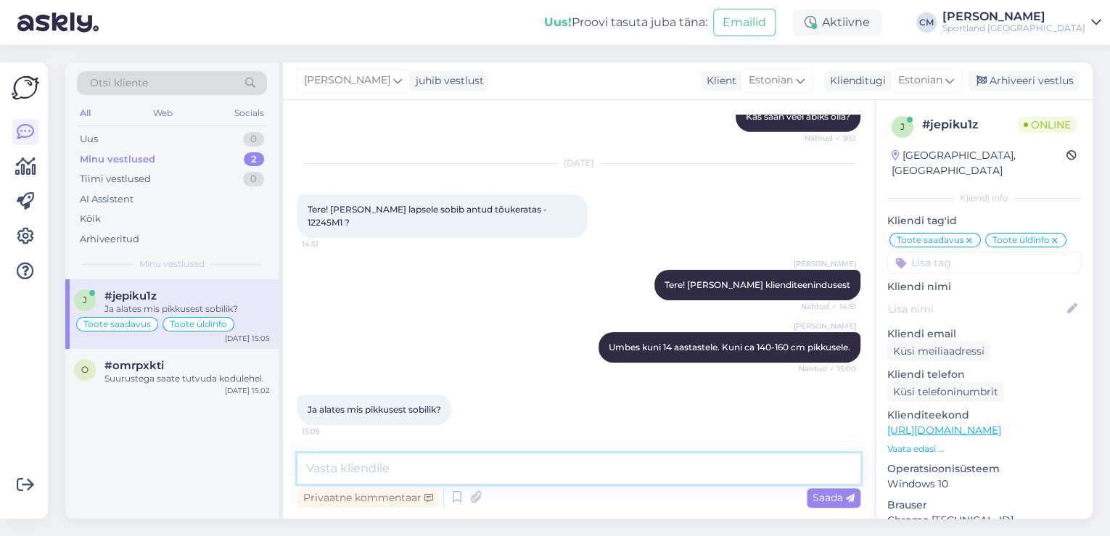
click at [400, 470] on textarea at bounding box center [578, 468] width 563 height 30
paste textarea "Kuni ca 140-160 cm pikkusele."
type textarea "Kuni ca 140-160 cm pikkusele."
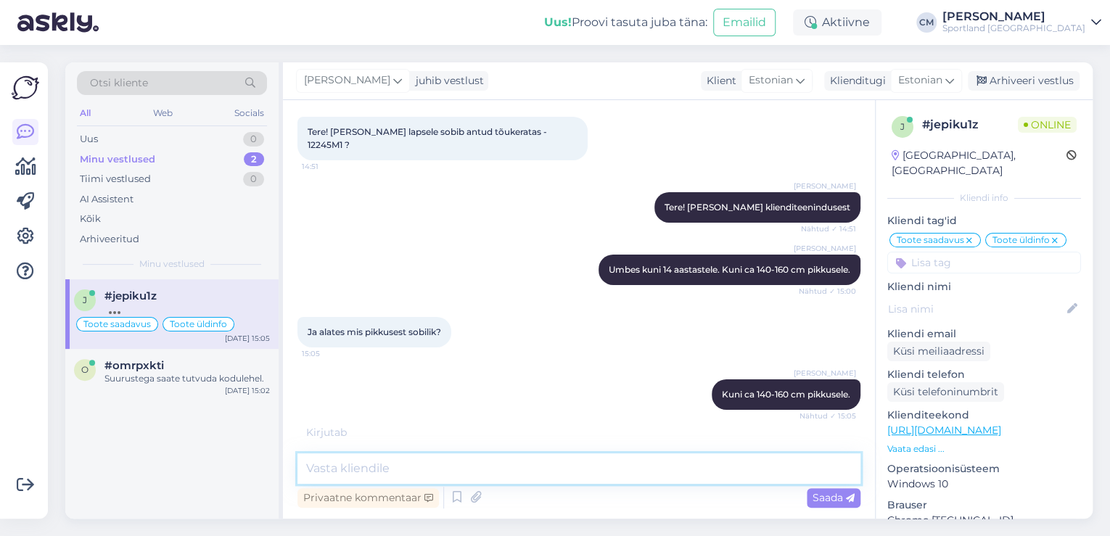
scroll to position [2528, 0]
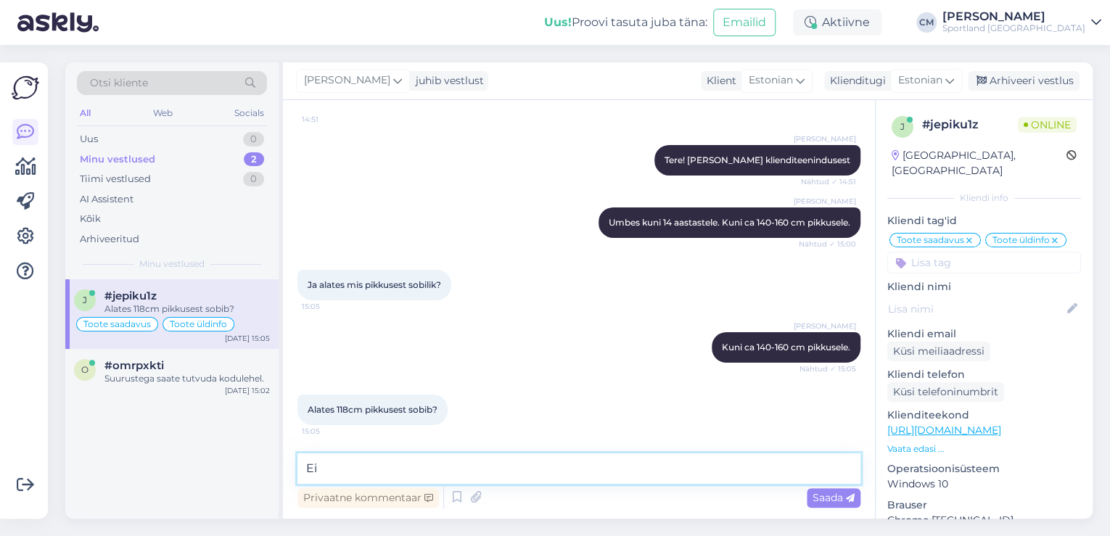
type textarea "E"
type textarea "Ei, nagu mainisime, siis kõige lühem pikkus on alates 140cm lapsele."
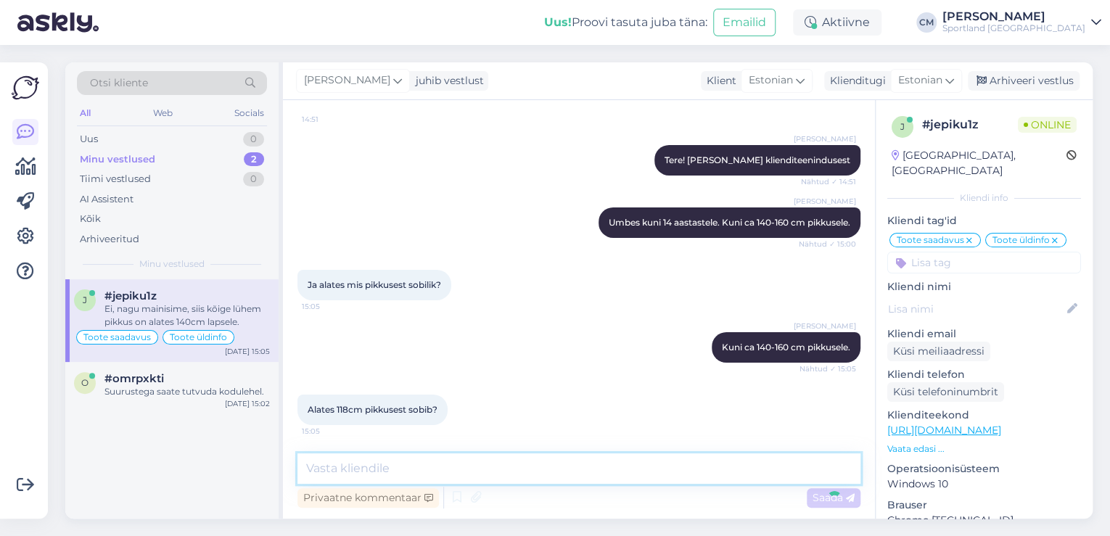
scroll to position [2604, 0]
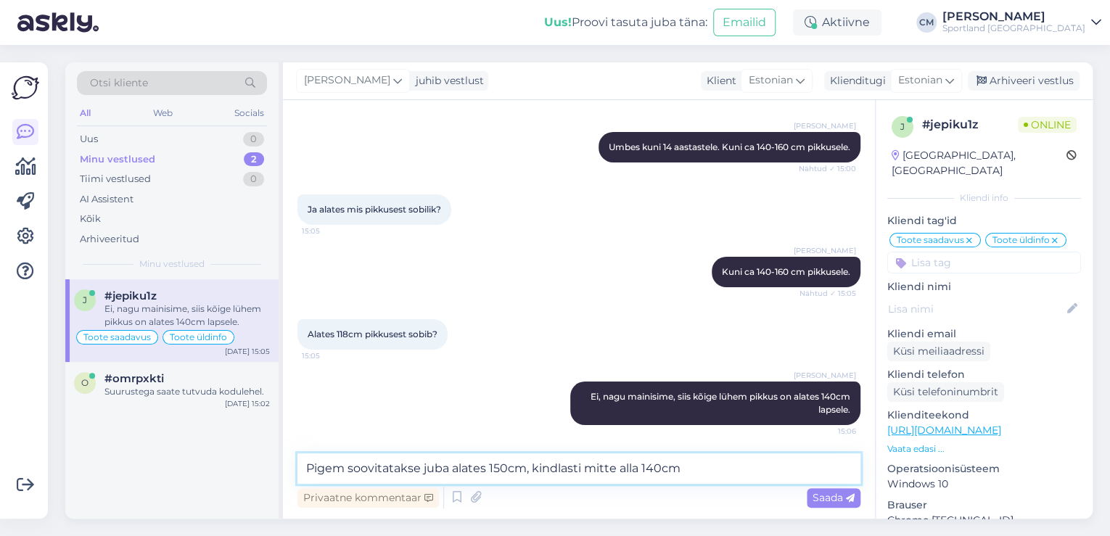
type textarea "Pigem soovitatakse juba alates 150cm, kindlasti mitte alla 140cm."
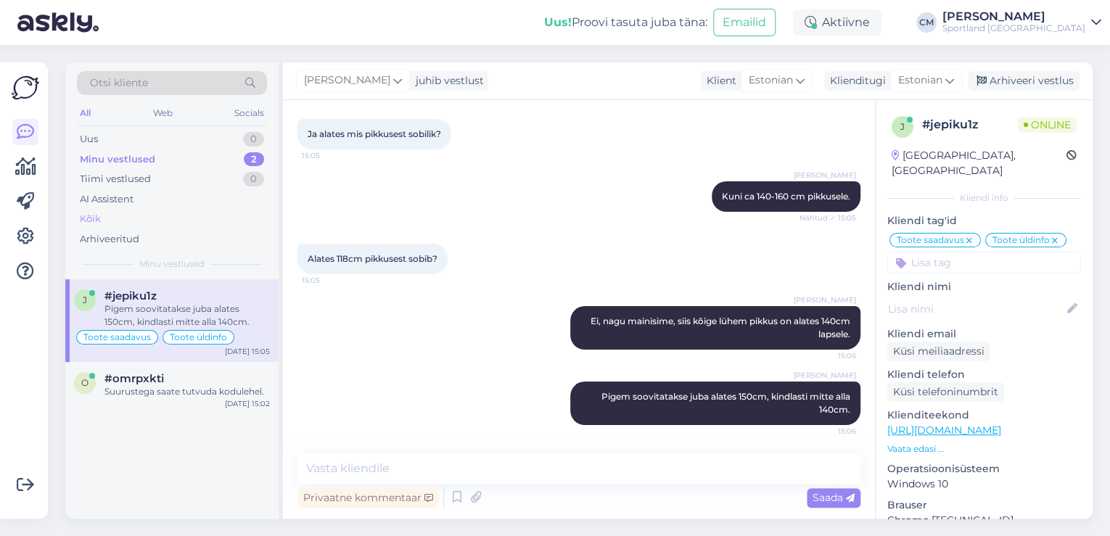
click at [98, 213] on div "Kõik" at bounding box center [90, 219] width 21 height 15
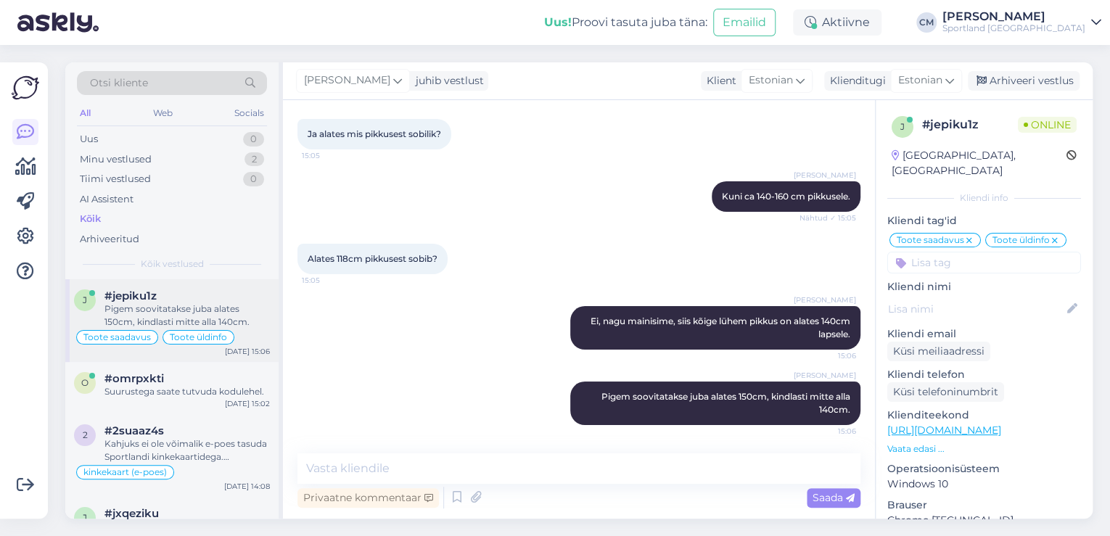
scroll to position [0, 0]
click at [189, 352] on div "j #jepiku1z Pigem soovitatakse juba alates 150cm, kindlasti mitte alla 140cm. T…" at bounding box center [171, 320] width 213 height 83
click at [187, 375] on div "#omrpxkti" at bounding box center [186, 378] width 165 height 13
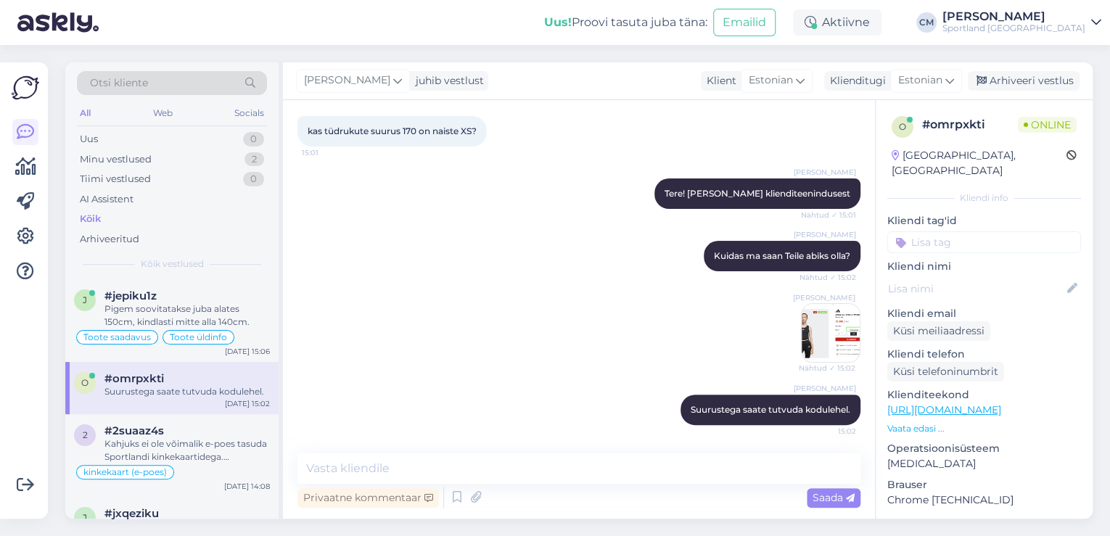
click at [988, 213] on p "Kliendi tag'id" at bounding box center [984, 220] width 194 height 15
click at [976, 231] on input at bounding box center [984, 242] width 194 height 22
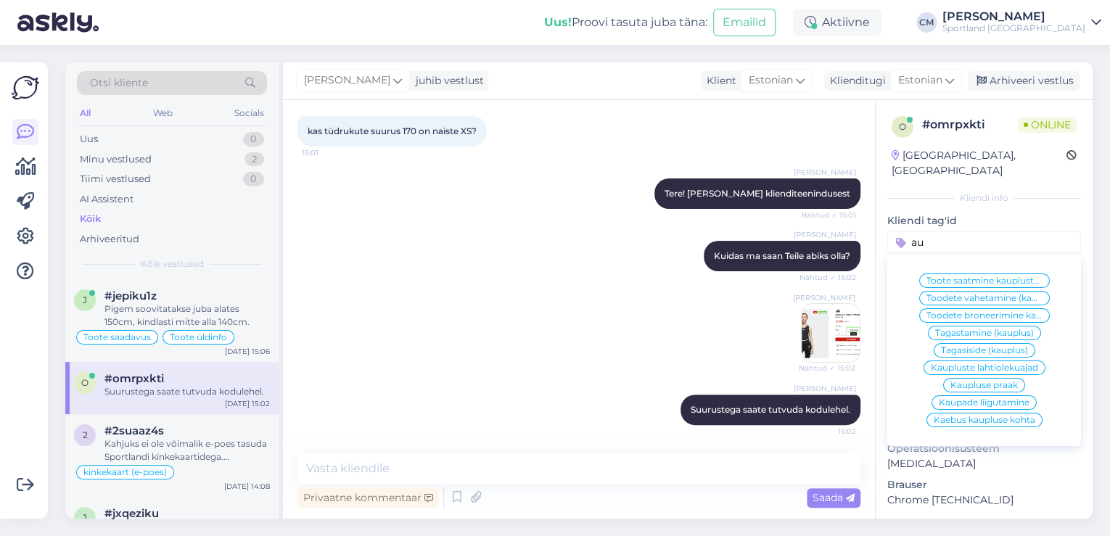
type input "a"
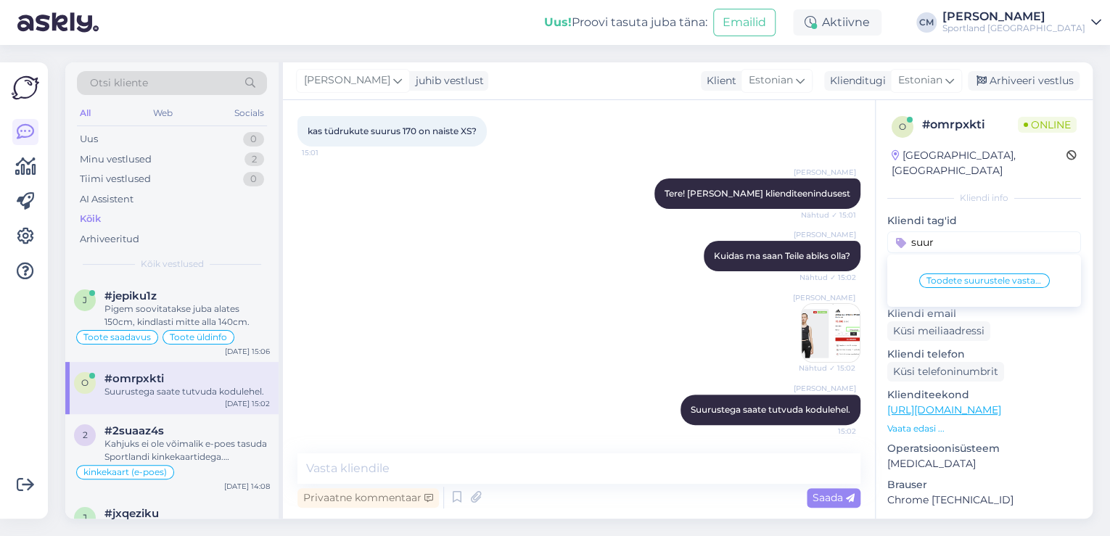
type input "suur"
click at [984, 276] on span "Toodete suurustele vastavus (suurustetabelid)" at bounding box center [984, 280] width 116 height 9
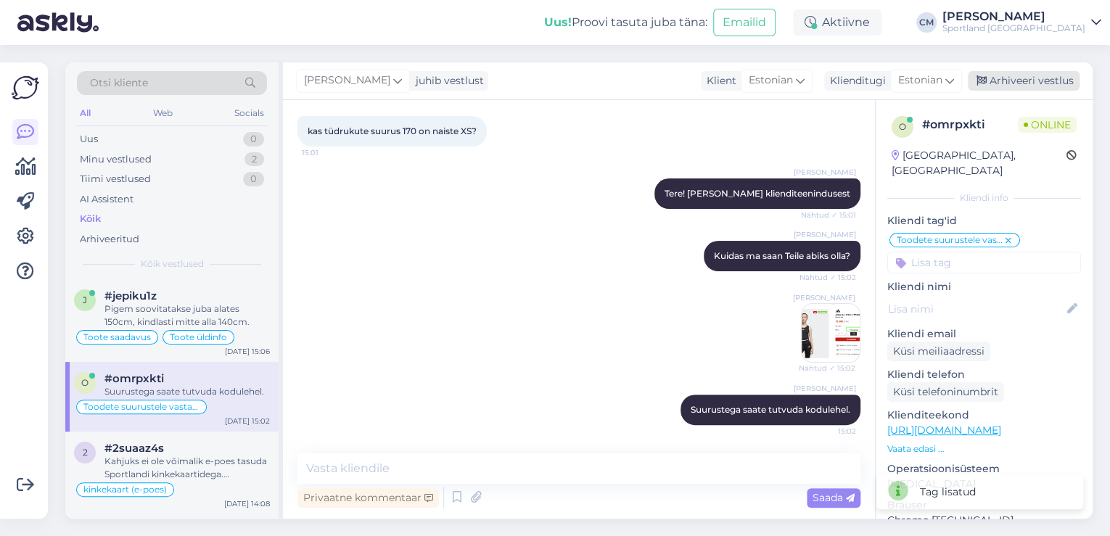
click at [1035, 81] on div "Arhiveeri vestlus" at bounding box center [1024, 81] width 112 height 20
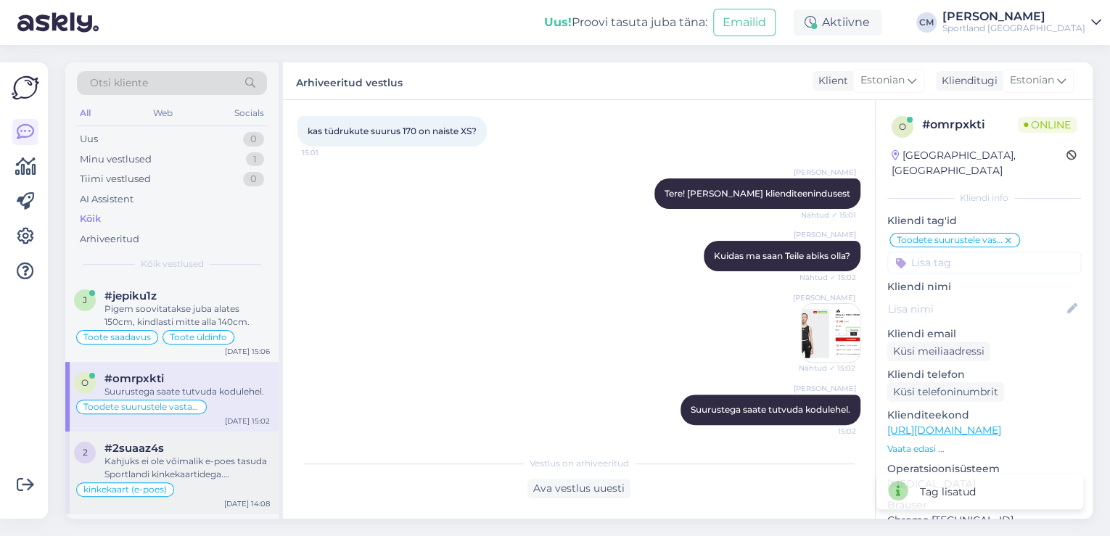
click at [200, 432] on div "2 #2suaaz4s Kahjuks ei ole võimalik e-poes tasuda Sportlandi kinkekaartidega. K…" at bounding box center [171, 473] width 213 height 83
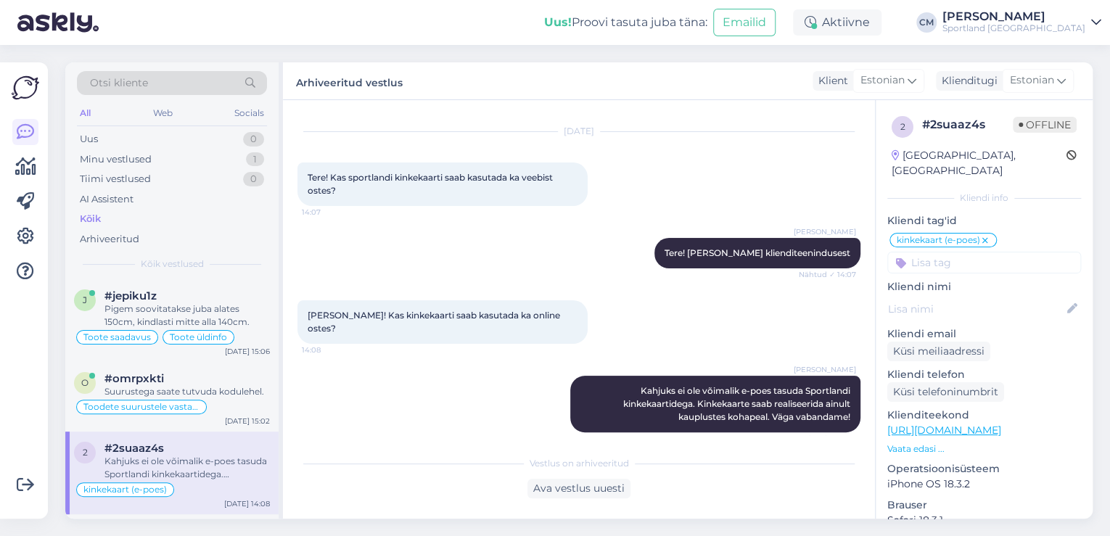
scroll to position [116, 0]
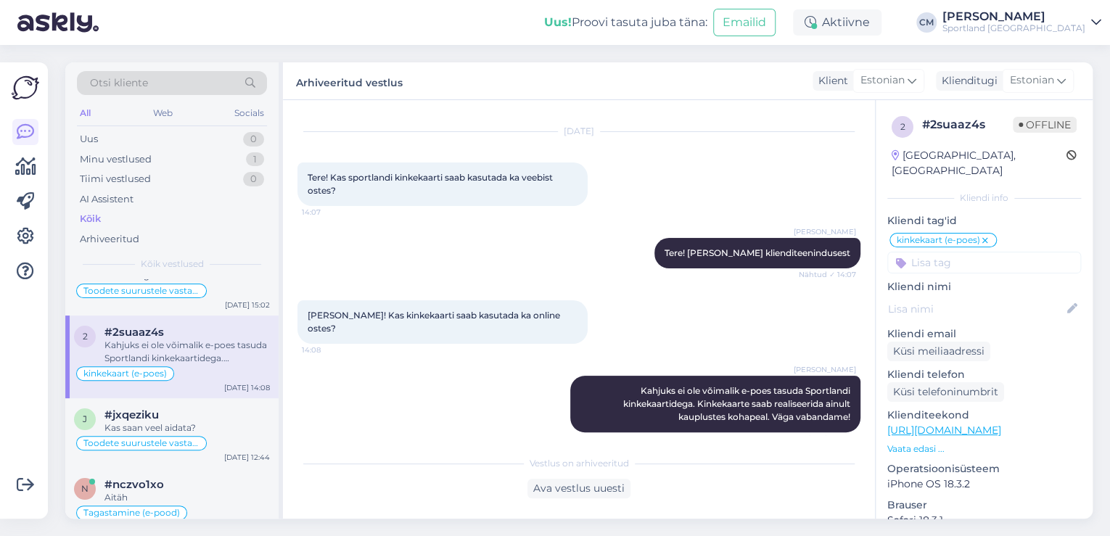
click at [200, 432] on div "Kas saan veel aidata?" at bounding box center [186, 427] width 165 height 13
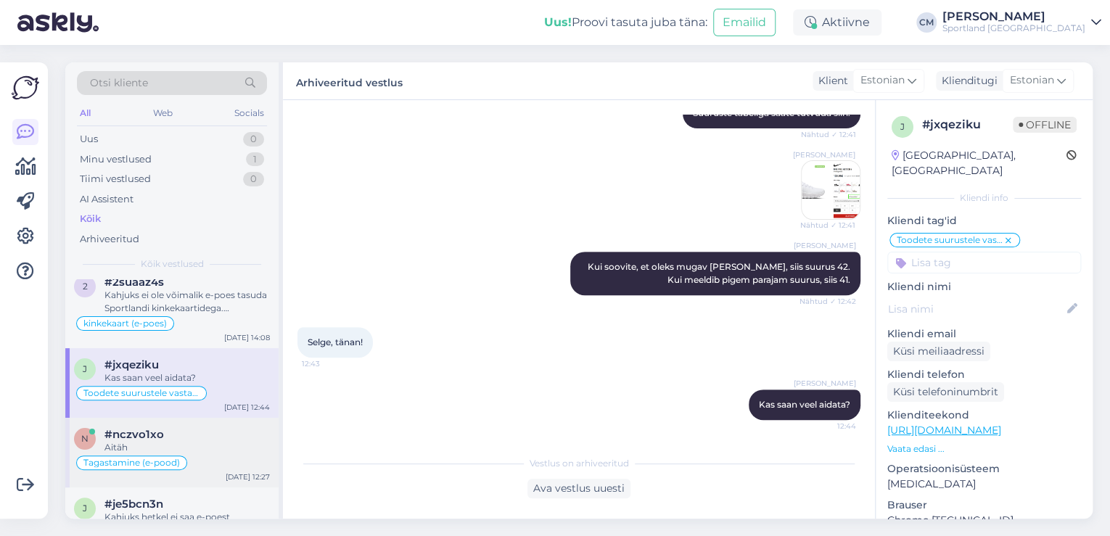
scroll to position [232, 0]
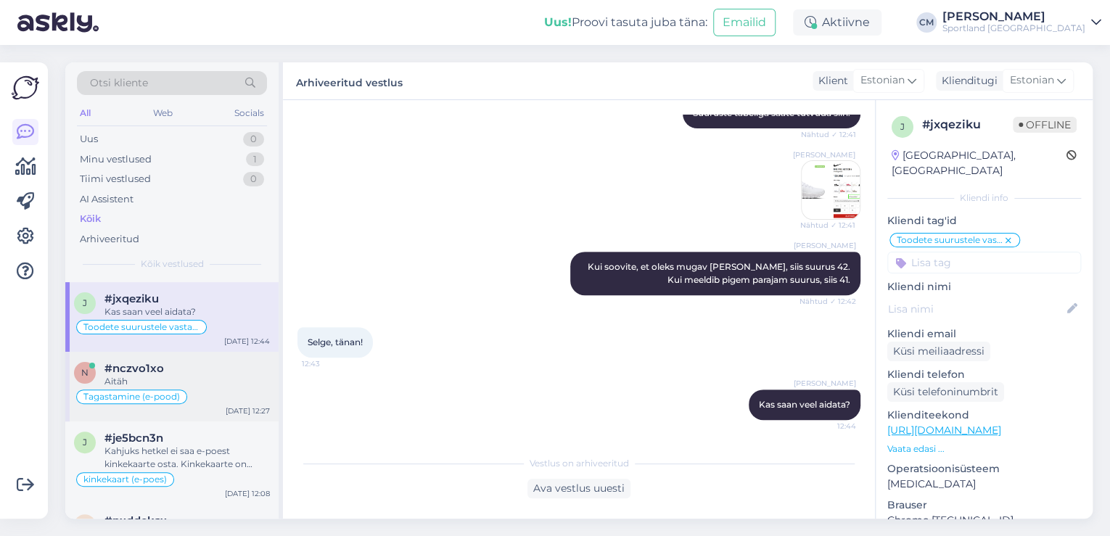
click at [174, 354] on div "n #nczvo1xo Aitäh Tagastamine (e-pood) [DATE] 12:27" at bounding box center [171, 387] width 213 height 70
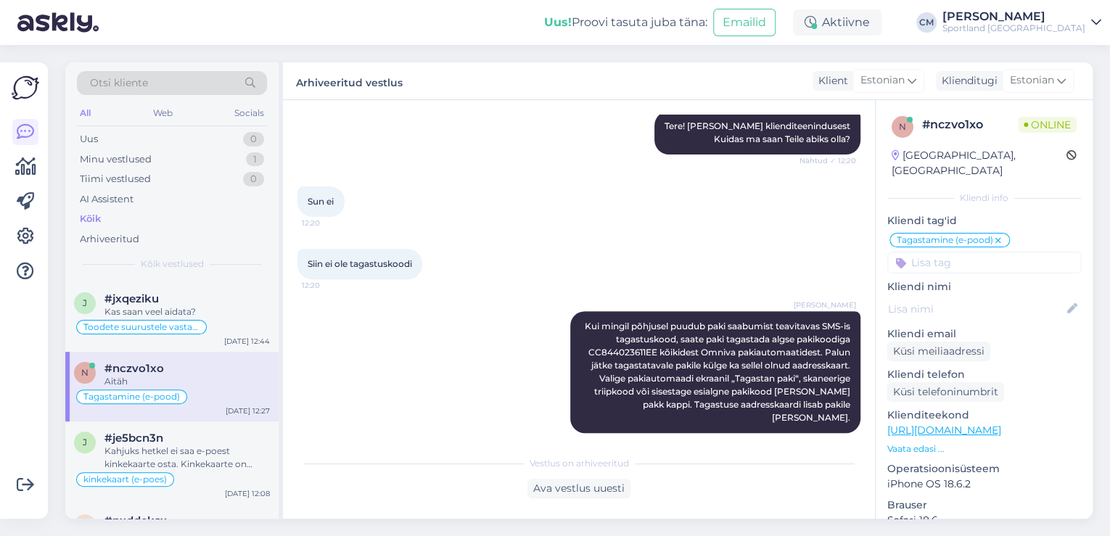
scroll to position [1068, 0]
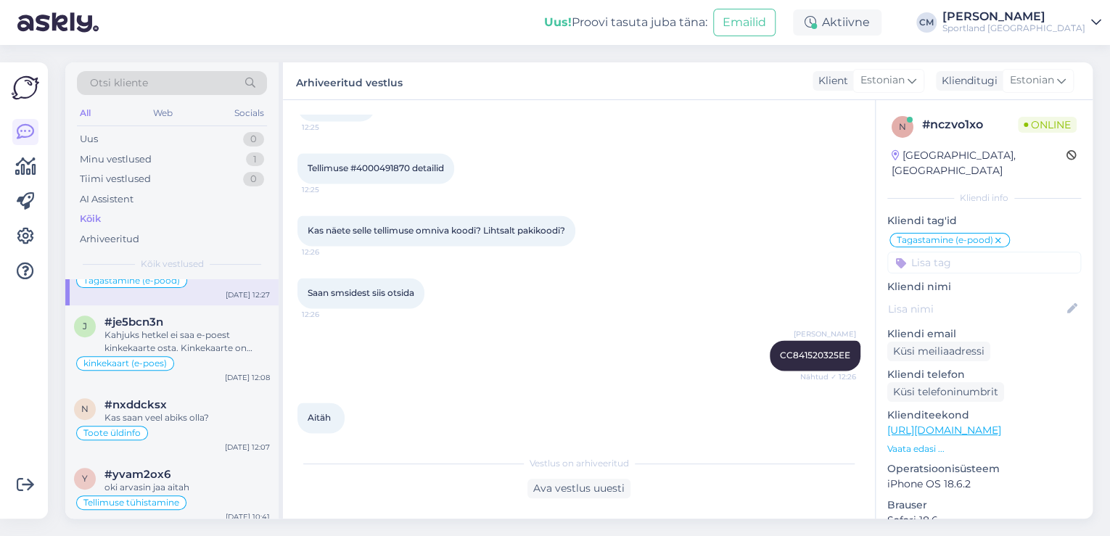
click at [174, 354] on div "j #je5bcn3n Kahjuks hetkel ei saa e-poest kinkekaarte osta. Kinkekaarte on võim…" at bounding box center [171, 346] width 213 height 83
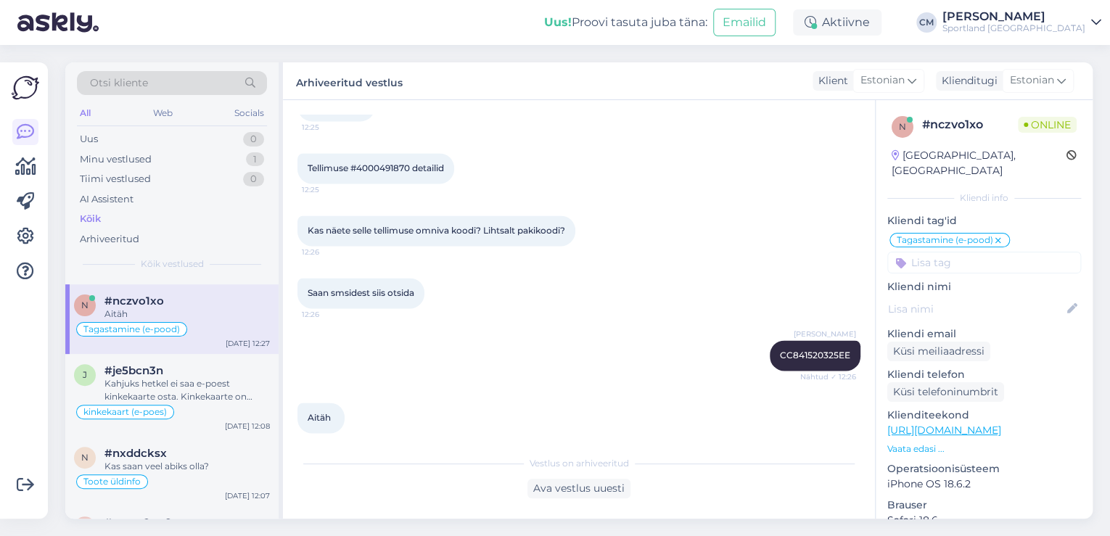
scroll to position [0, 0]
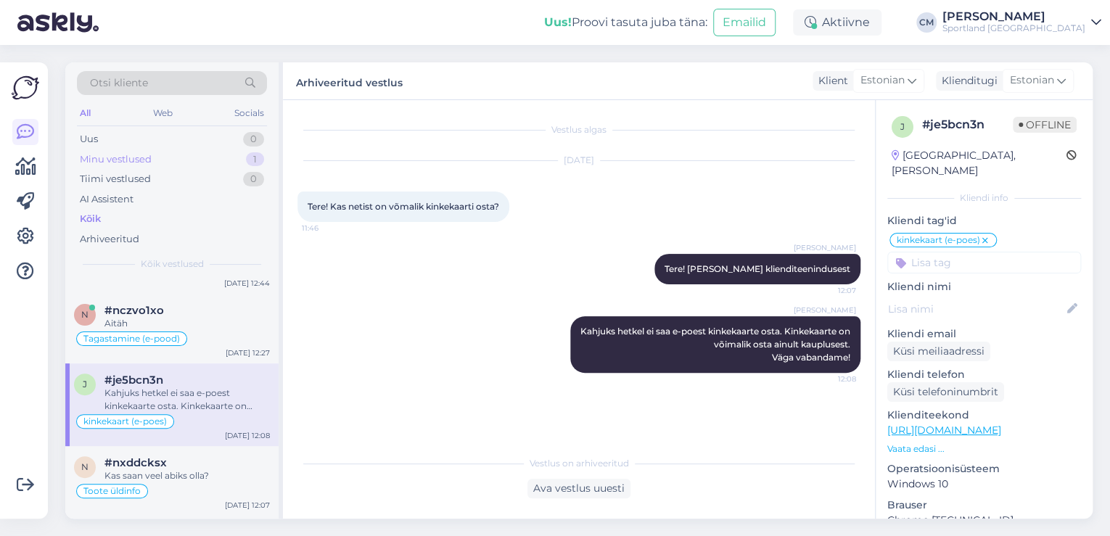
click at [203, 152] on div "Minu vestlused 1" at bounding box center [172, 159] width 190 height 20
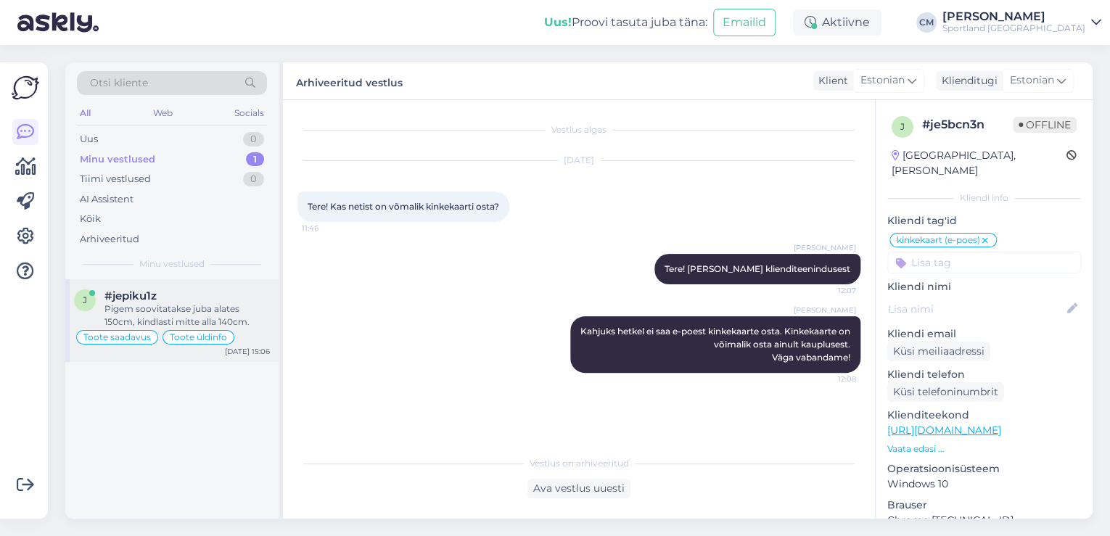
click at [223, 300] on div "#jepiku1z" at bounding box center [186, 295] width 165 height 13
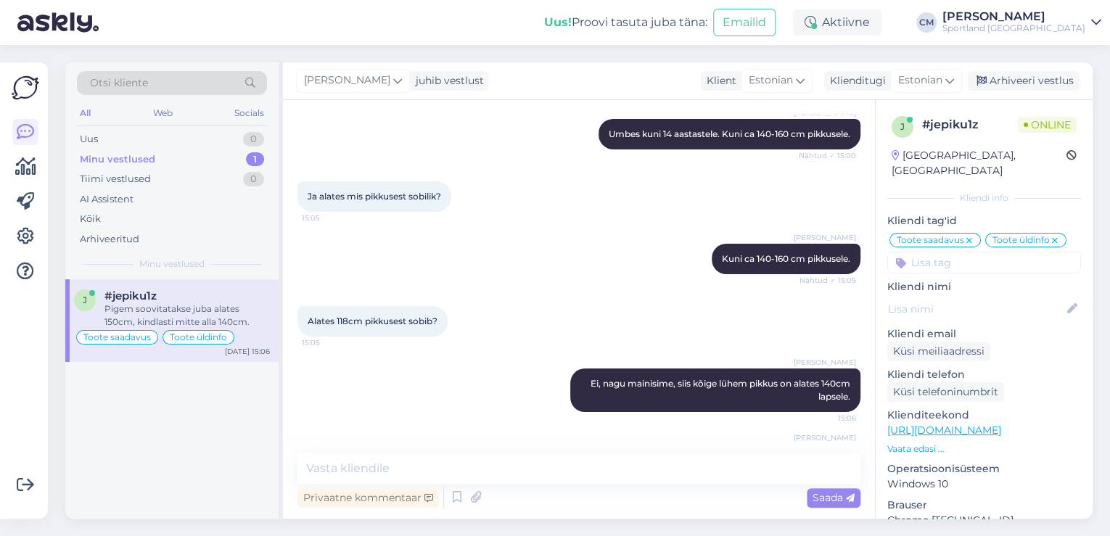
scroll to position [2621, 0]
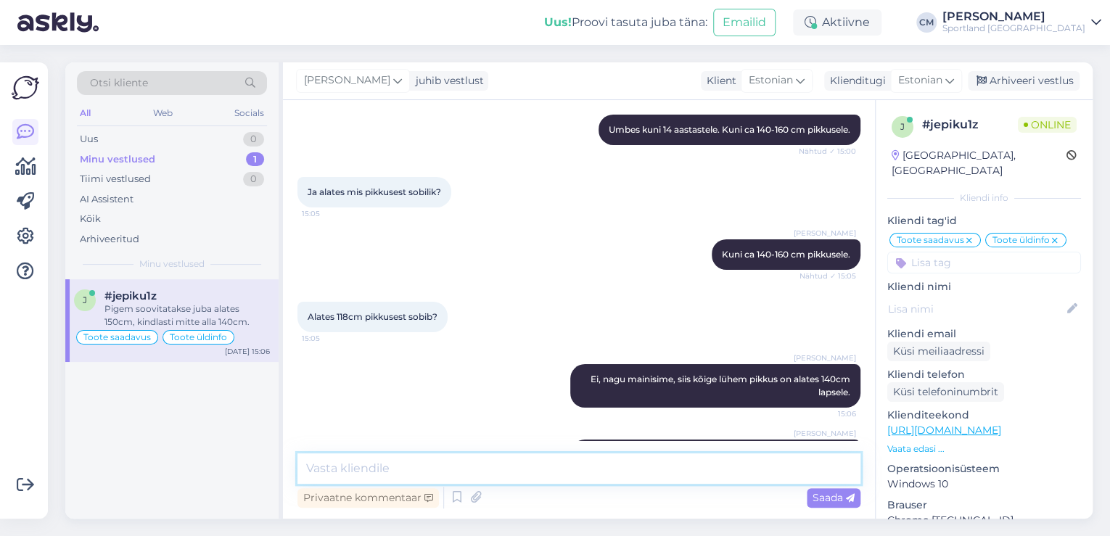
click at [498, 465] on textarea at bounding box center [578, 468] width 563 height 30
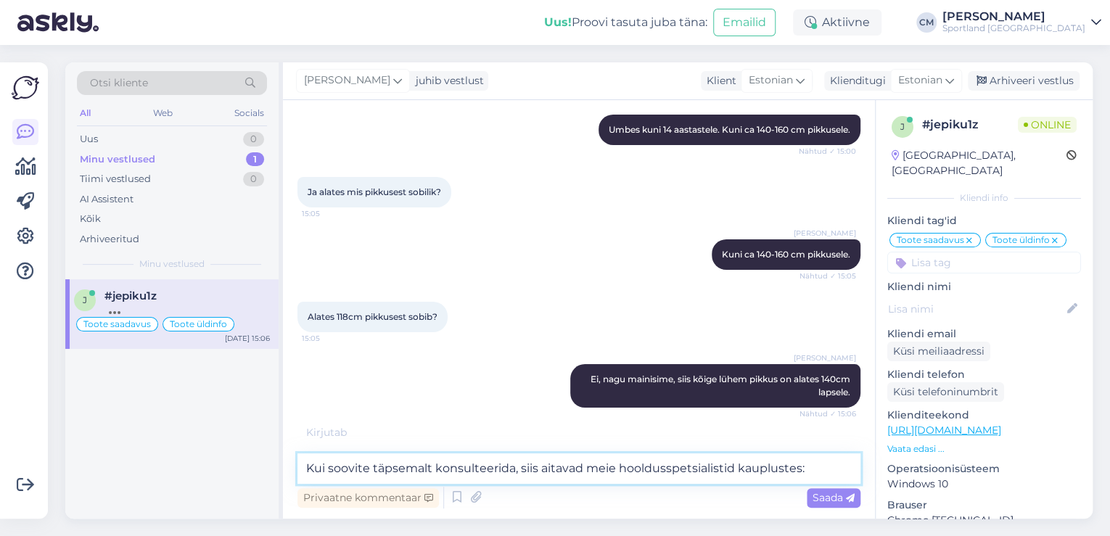
type textarea "Kui soovite täpsemalt konsulteerida, siis aitavad meie hooldusspetsialistid kau…"
paste textarea
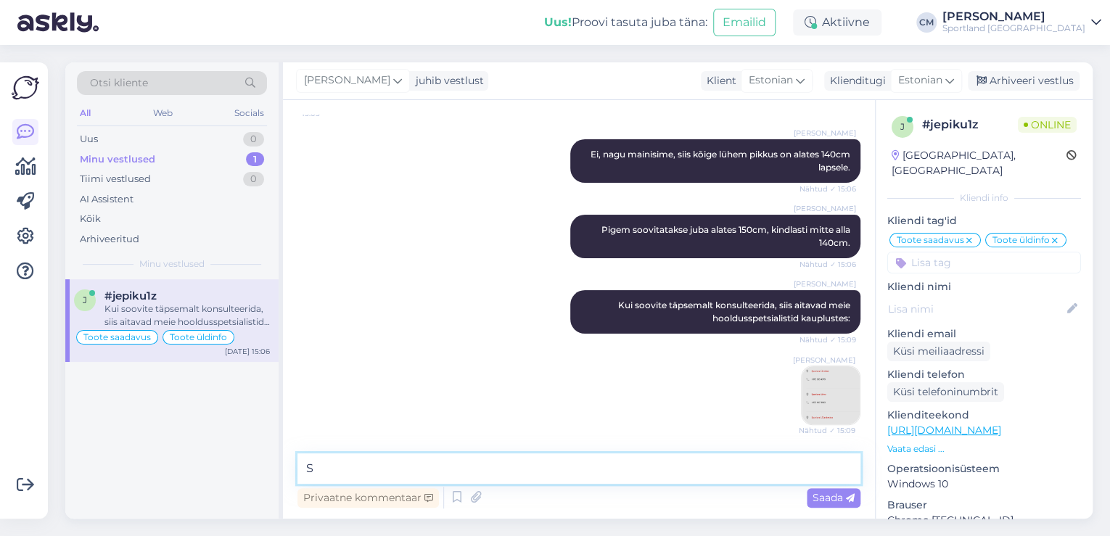
scroll to position [2921, 0]
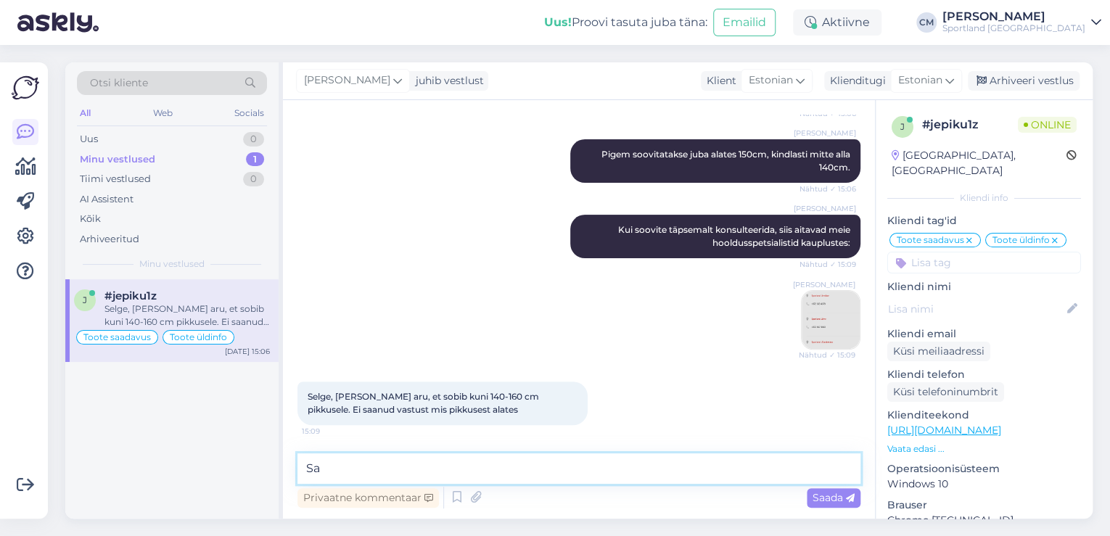
type textarea "S"
type textarea "Kas saan veel abiks olla?"
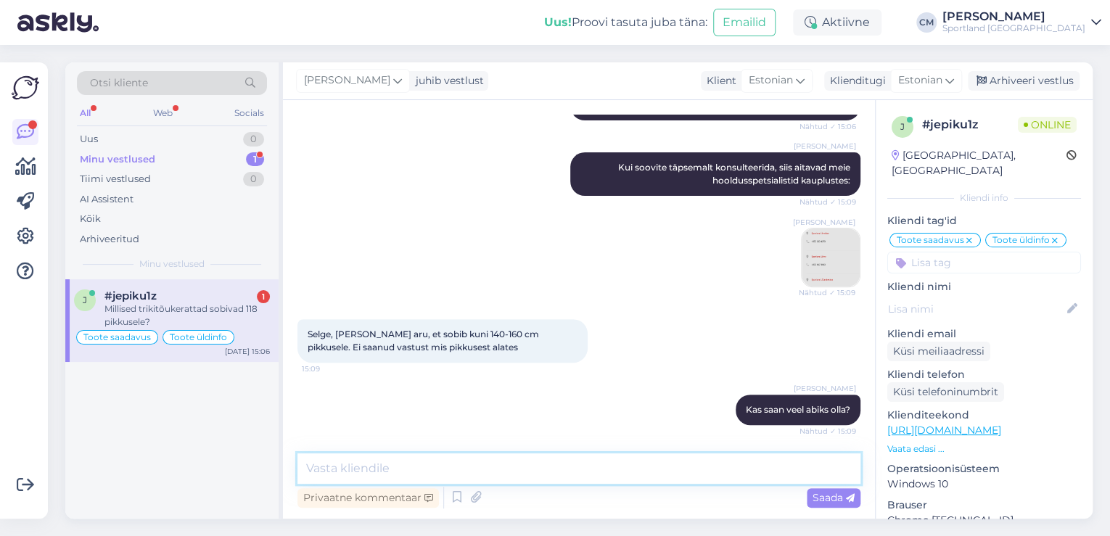
scroll to position [3046, 0]
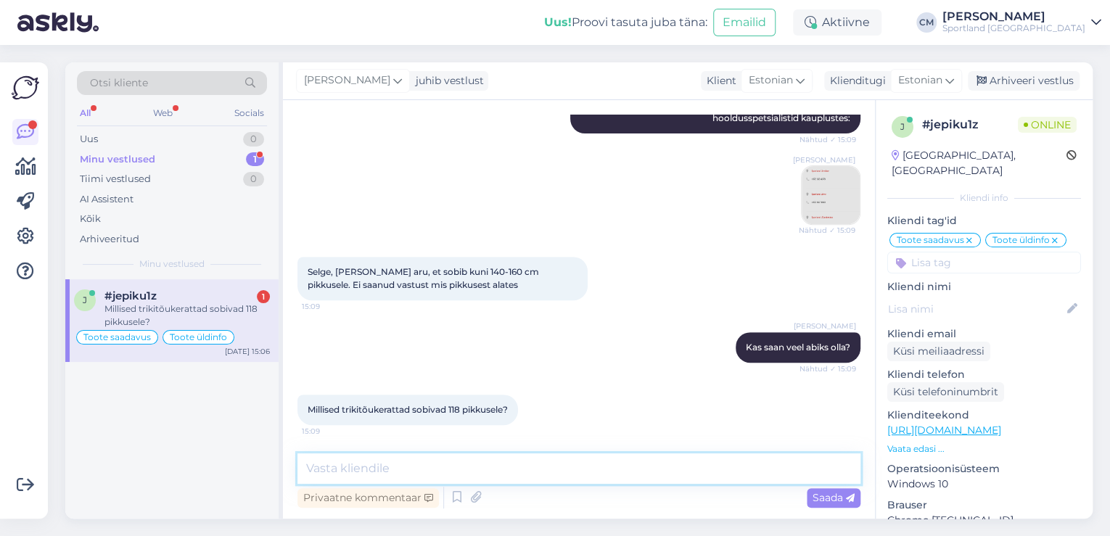
click at [496, 470] on textarea at bounding box center [578, 468] width 563 height 30
click at [470, 461] on textarea at bounding box center [578, 468] width 563 height 30
type textarea "S"
drag, startPoint x: 516, startPoint y: 415, endPoint x: 301, endPoint y: 416, distance: 215.4
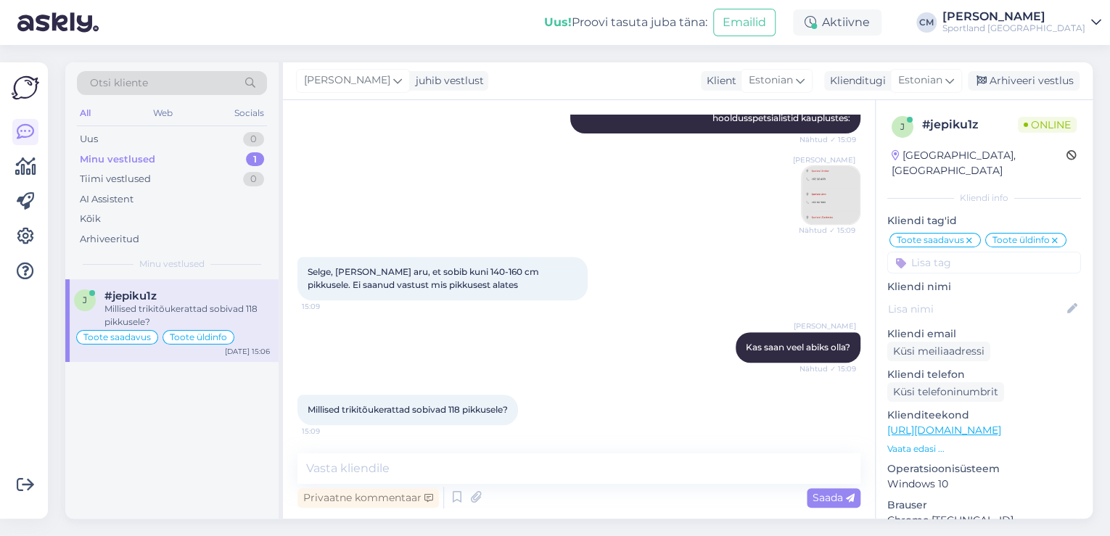
click at [301, 416] on div "Millised trikitõukerattad sobivad 118 pikkusele? 15:09" at bounding box center [407, 410] width 220 height 30
copy span "Millised trikitõukerattad sobivad 118 pikkusele?"
click at [482, 472] on textarea at bounding box center [578, 468] width 563 height 30
type textarea "S"
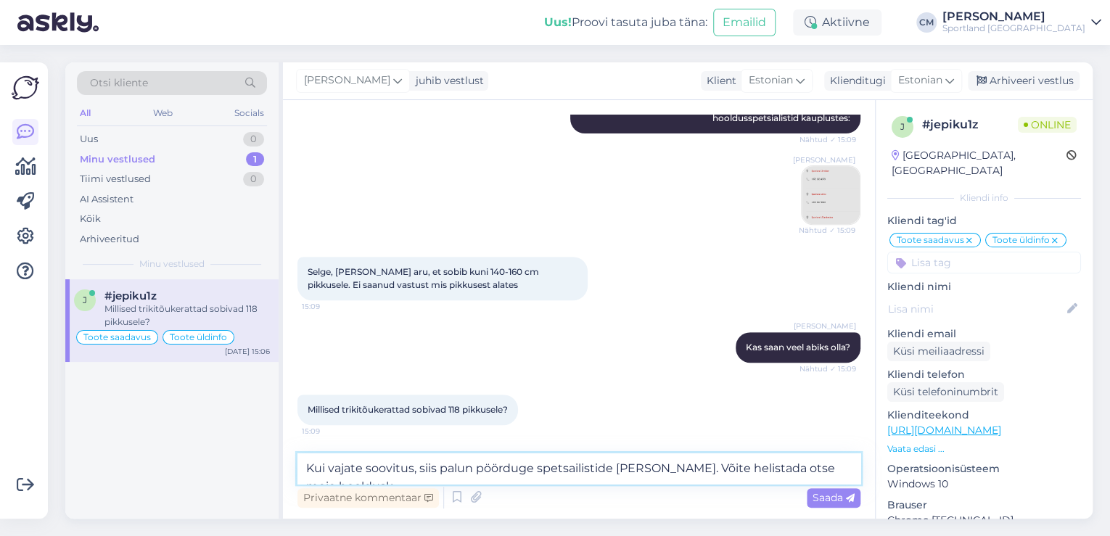
scroll to position [3061, 0]
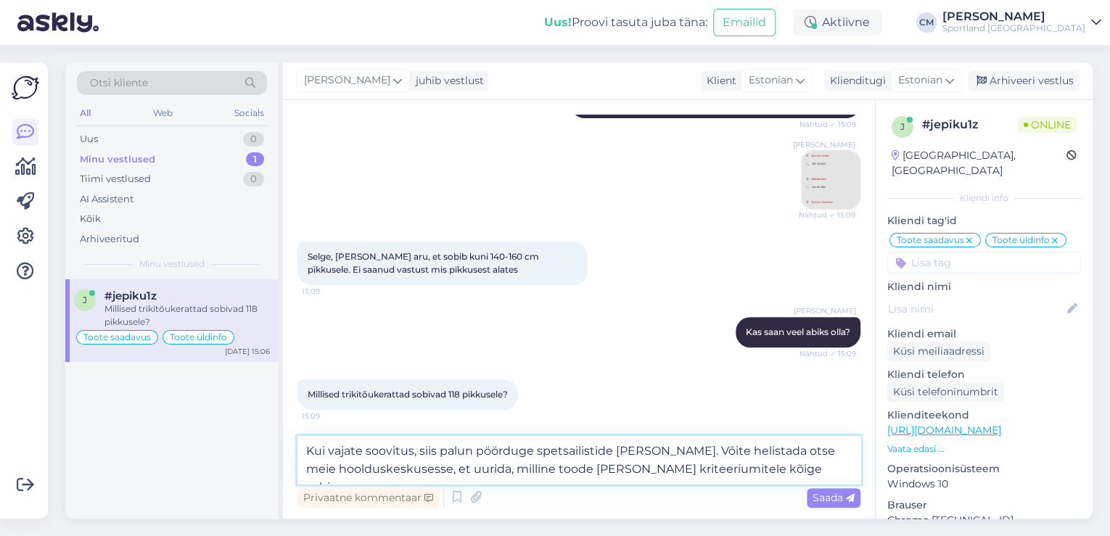
click at [411, 447] on textarea "Kui vajate soovitus, siis palun pöörduge spetsailistide [PERSON_NAME]. Võite he…" at bounding box center [578, 460] width 563 height 48
click at [637, 453] on textarea "Kui vajate soovitust, siis palun pöörduge spetsailistide [PERSON_NAME]. Võite h…" at bounding box center [578, 460] width 563 height 48
click at [532, 450] on textarea "Kui vajate soovitust, siis palun pöörduge spetsailistide [PERSON_NAME]. Võite h…" at bounding box center [578, 460] width 563 height 48
click at [538, 450] on textarea "Kui vajate soovitust, siis palun pöörduge spetsailistide [PERSON_NAME]. Võite h…" at bounding box center [578, 460] width 563 height 48
click at [792, 453] on textarea "Kui vajate soovitust, siis palun pöörduge otse spetsailistide [PERSON_NAME]. Võ…" at bounding box center [578, 460] width 563 height 48
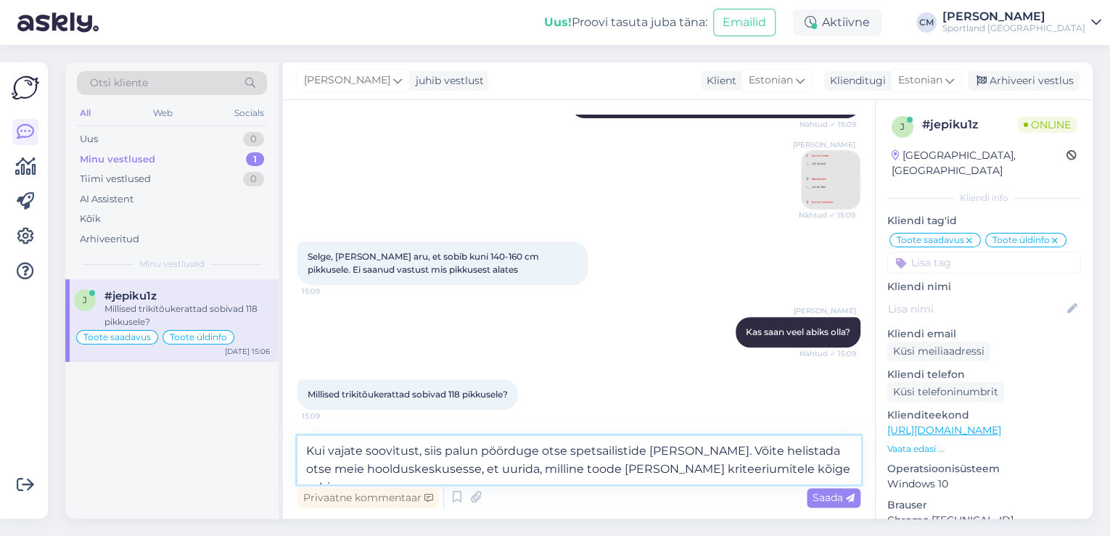
click at [792, 453] on textarea "Kui vajate soovitust, siis palun pöörduge otse spetsailistide [PERSON_NAME]. Võ…" at bounding box center [578, 460] width 563 height 48
type textarea "Kui vajate soovitust, siis palun pöörduge otse spetsailistide [PERSON_NAME]. Võ…"
click at [616, 475] on textarea "Kui vajate soovitust, siis palun pöörduge otse spetsailistide [PERSON_NAME]. Võ…" at bounding box center [578, 460] width 563 height 48
click at [822, 461] on textarea "Kui vajate soovitust, siis palun pöörduge otse spetsailistide [PERSON_NAME]. Võ…" at bounding box center [578, 460] width 563 height 48
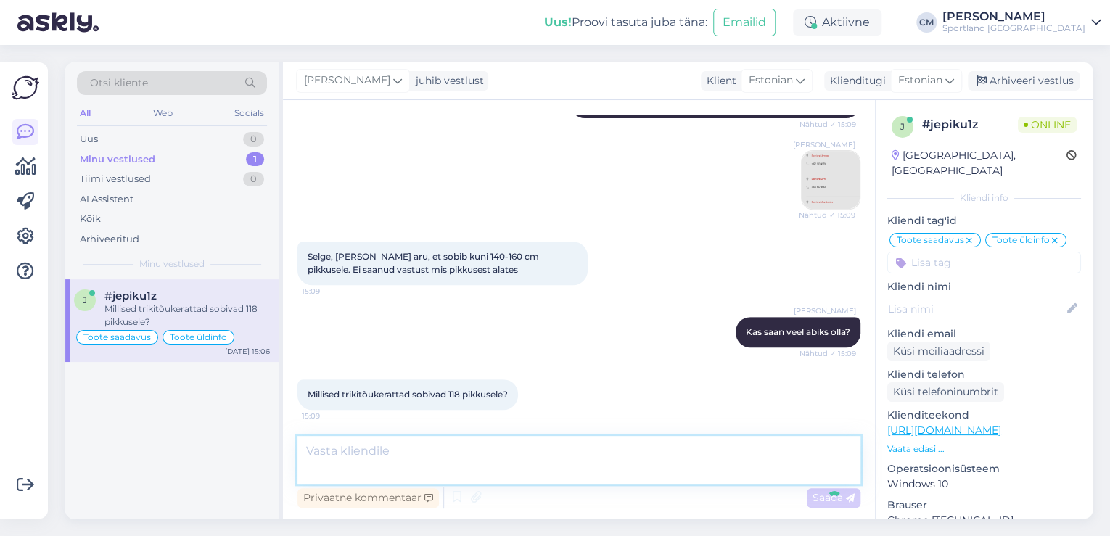
scroll to position [3135, 0]
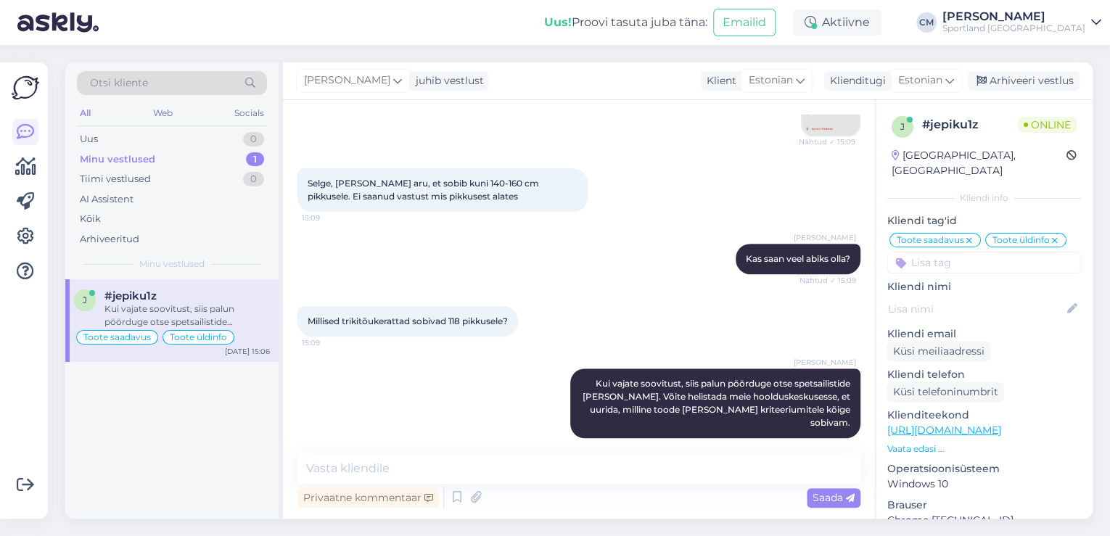
click at [994, 258] on div "j # jepiku1z Online [GEOGRAPHIC_DATA], Muraste Kliendi info Kliendi tag'id Toot…" at bounding box center [983, 418] width 217 height 636
click at [983, 252] on input at bounding box center [984, 263] width 194 height 22
type input "soov"
click at [972, 297] on span "Toote soovitus" at bounding box center [984, 301] width 64 height 9
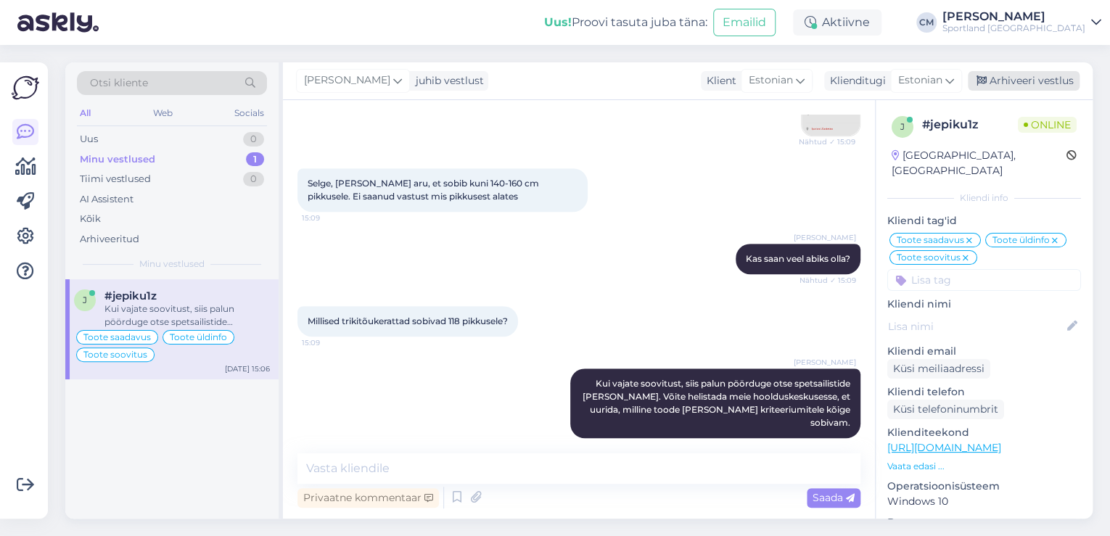
click at [1020, 84] on div "Arhiveeri vestlus" at bounding box center [1024, 81] width 112 height 20
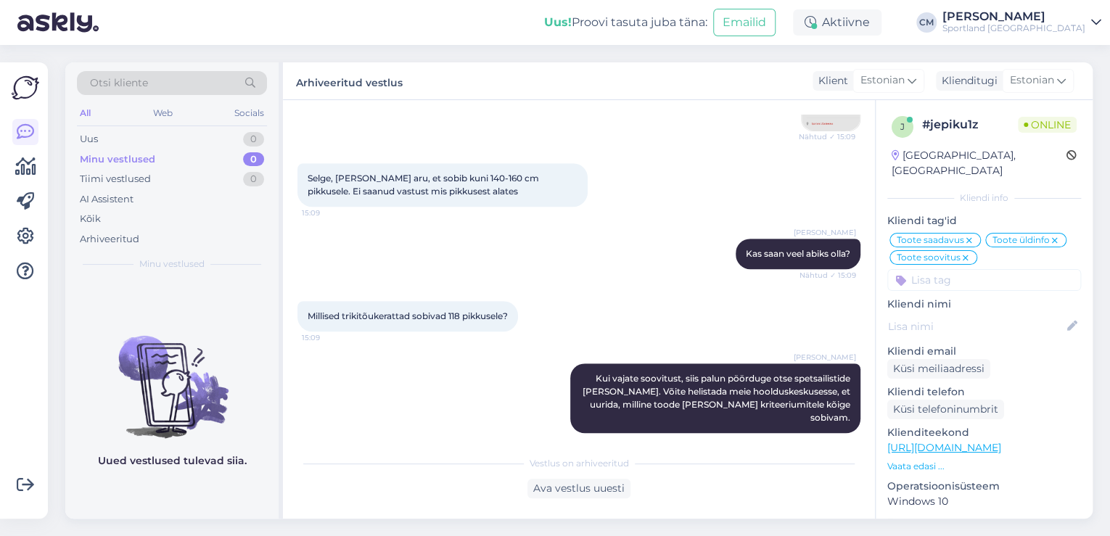
click at [888, 36] on div "Uus! Proovi tasuta [PERSON_NAME]: Emailid Aktiivne [PERSON_NAME] Sportland [GEO…" at bounding box center [555, 22] width 1110 height 45
click at [881, 33] on div "Aktiivne" at bounding box center [837, 22] width 88 height 26
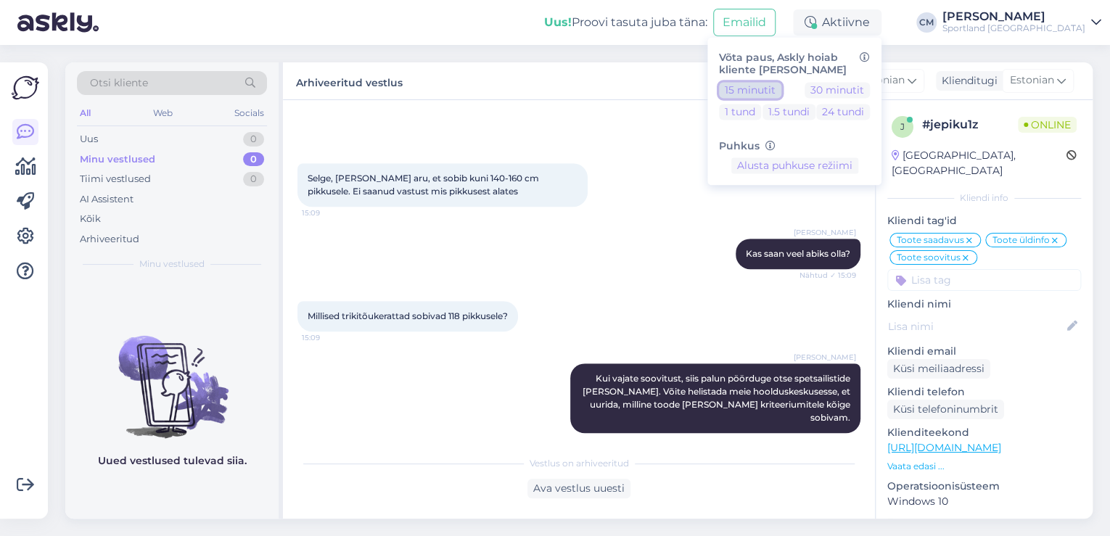
click at [781, 94] on button "15 minutit" at bounding box center [750, 90] width 62 height 16
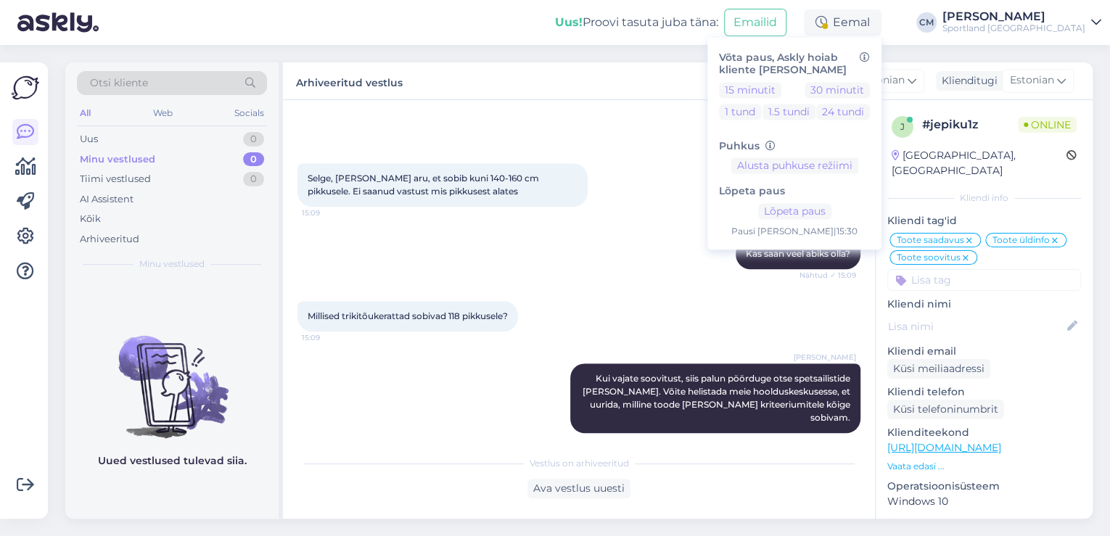
click at [994, 25] on div "Sportland [GEOGRAPHIC_DATA]" at bounding box center [1013, 28] width 143 height 12
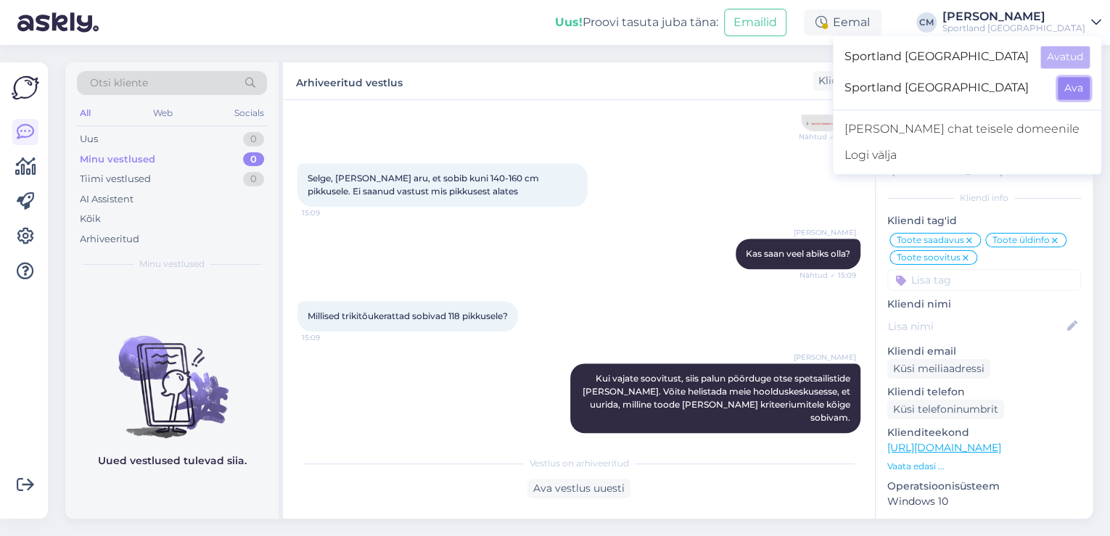
click at [1074, 82] on button "Ava" at bounding box center [1073, 88] width 32 height 22
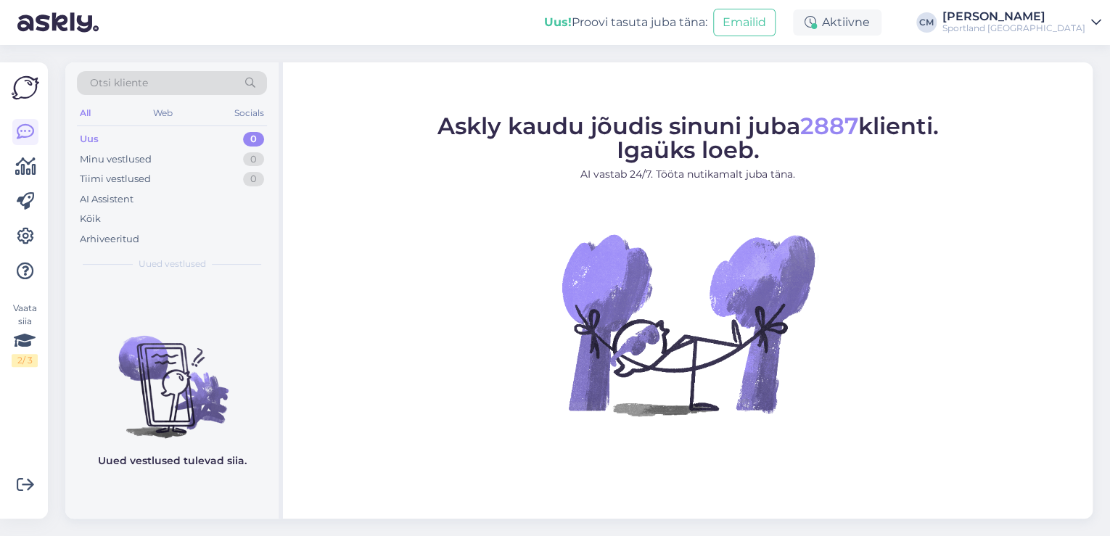
click at [793, 22] on div "Uus! Proovi tasuta [PERSON_NAME]: Emailid" at bounding box center [668, 22] width 249 height 45
click at [833, 23] on div "Aktiivne" at bounding box center [837, 22] width 88 height 26
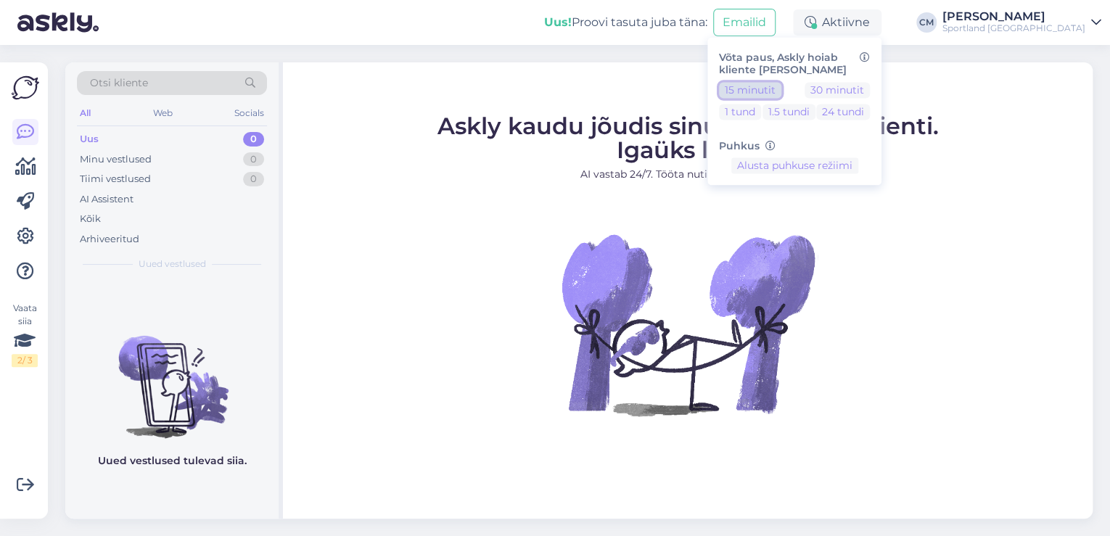
click at [772, 88] on button "15 minutit" at bounding box center [750, 90] width 62 height 16
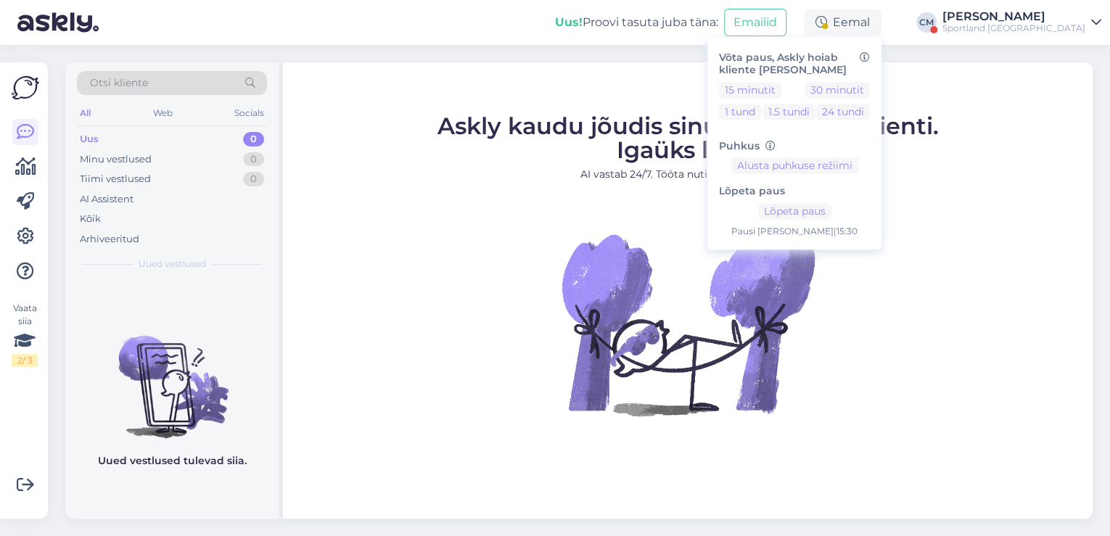
click at [1027, 23] on div "Sportland [GEOGRAPHIC_DATA]" at bounding box center [1013, 28] width 143 height 12
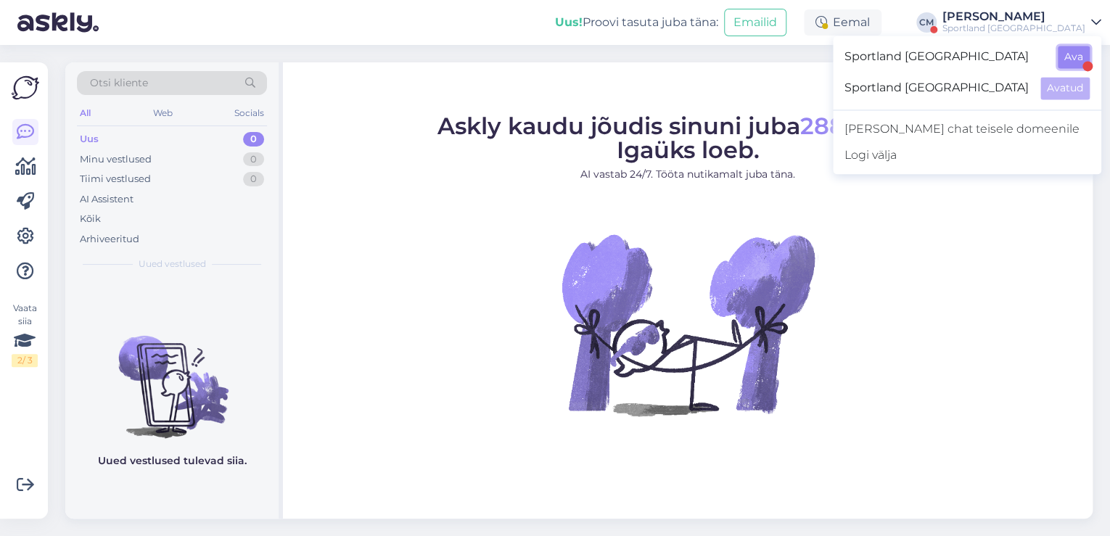
click at [1078, 64] on button "Ava" at bounding box center [1073, 57] width 32 height 22
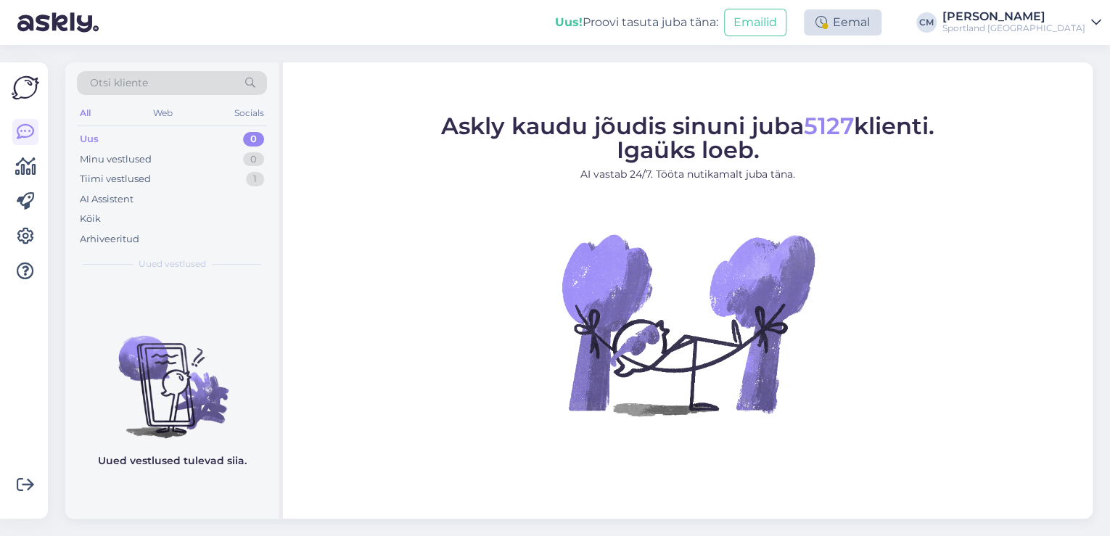
click at [881, 33] on div "Eemal" at bounding box center [843, 22] width 78 height 26
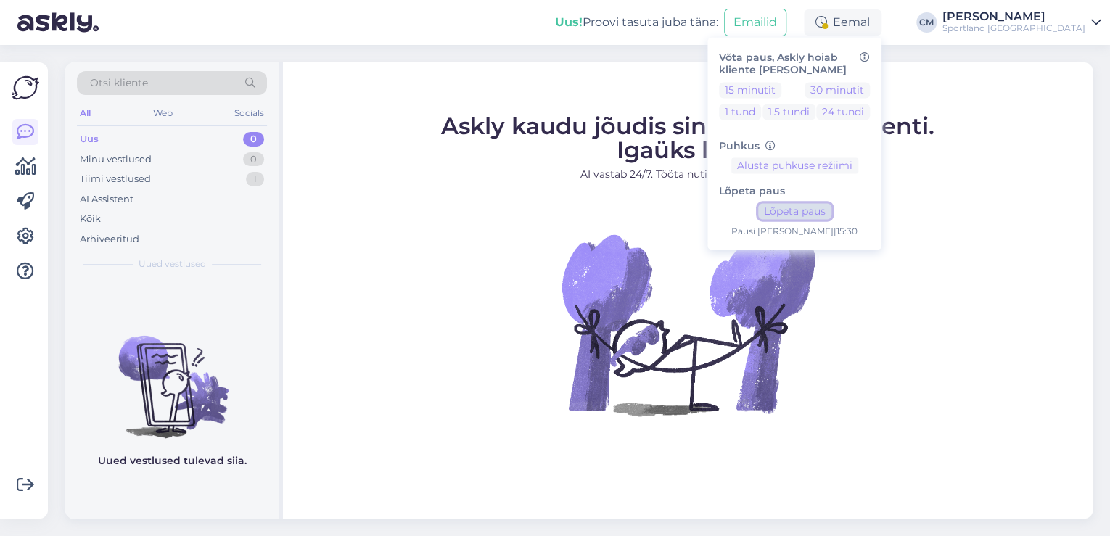
click at [831, 216] on button "Lõpeta paus" at bounding box center [794, 212] width 73 height 16
click at [1045, 20] on div "[PERSON_NAME]" at bounding box center [1013, 17] width 143 height 12
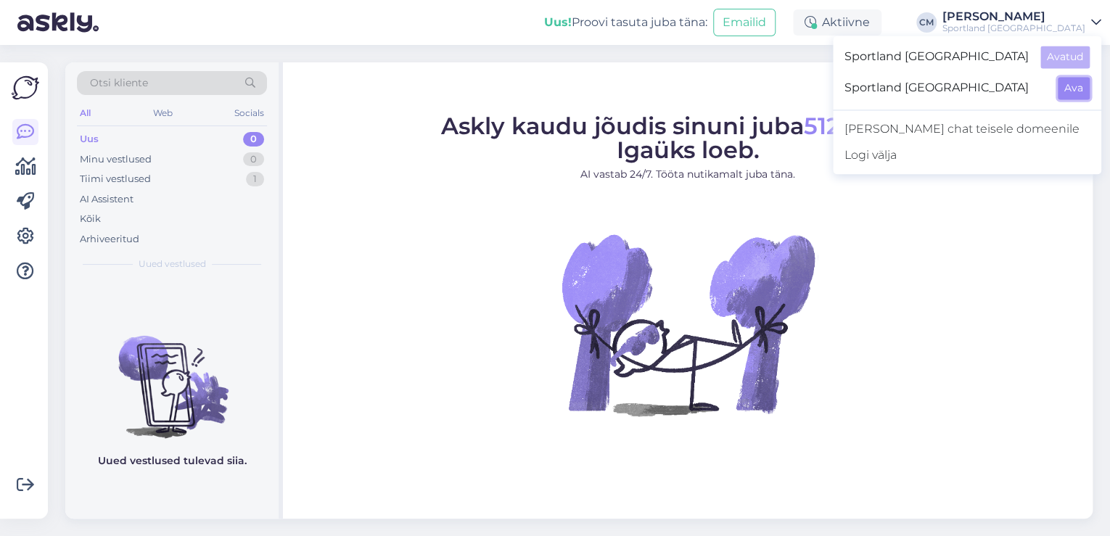
click at [1068, 84] on button "Ava" at bounding box center [1073, 88] width 32 height 22
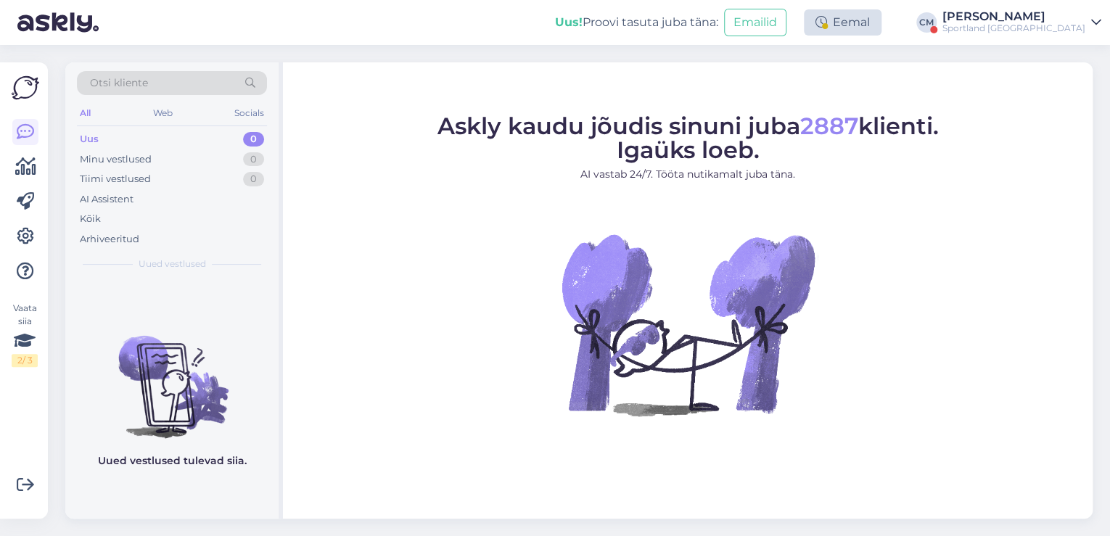
click at [881, 18] on div "Eemal" at bounding box center [843, 22] width 78 height 26
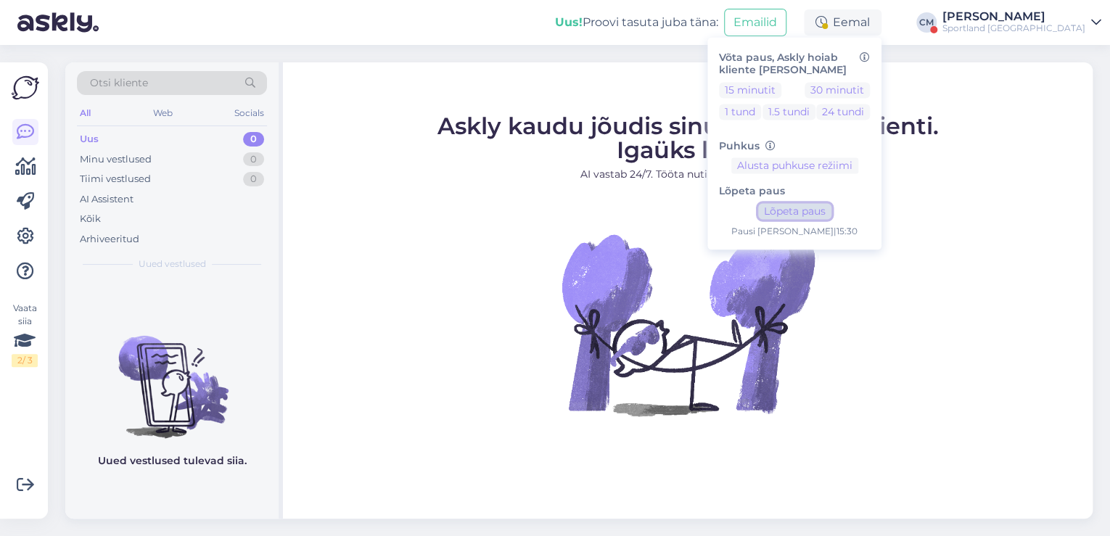
click at [831, 217] on button "Lõpeta paus" at bounding box center [794, 212] width 73 height 16
click at [1028, 23] on div "Sportland [GEOGRAPHIC_DATA]" at bounding box center [1013, 28] width 143 height 12
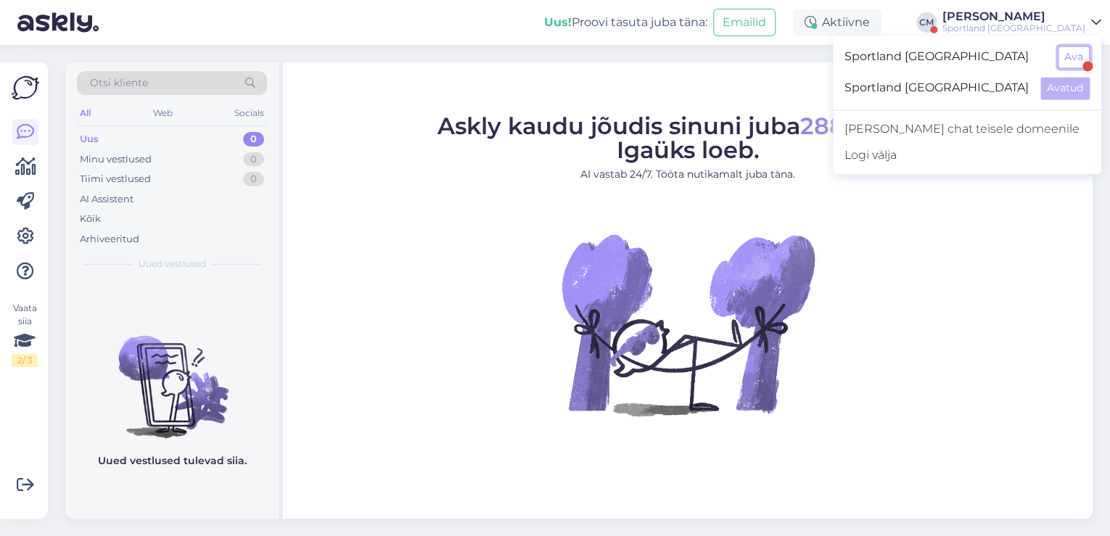
click at [1073, 48] on button "Ava" at bounding box center [1073, 57] width 32 height 22
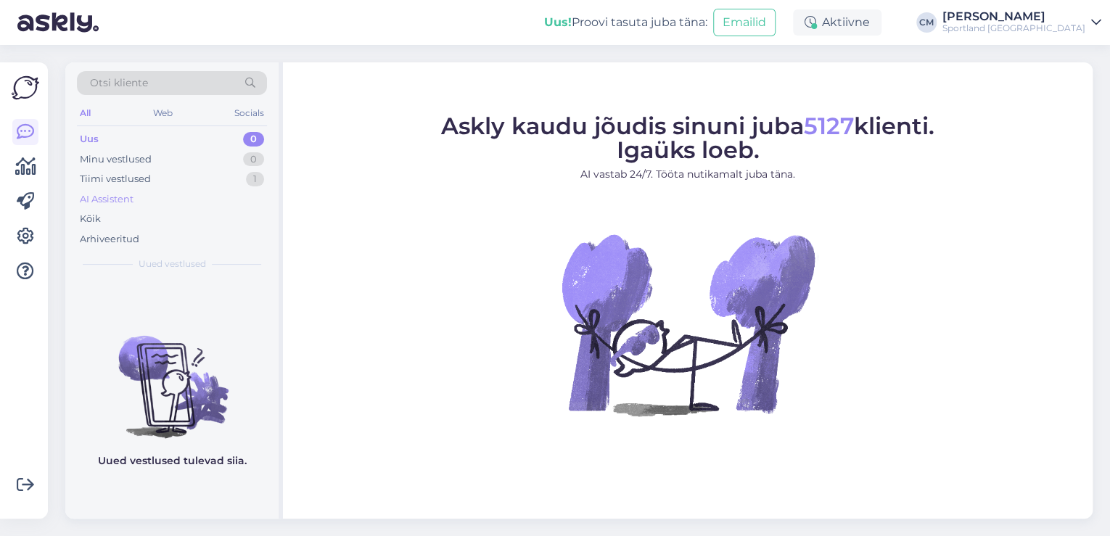
click at [220, 189] on div "AI Assistent" at bounding box center [172, 199] width 190 height 20
click at [220, 171] on div "Tiimi vestlused 1" at bounding box center [172, 179] width 190 height 20
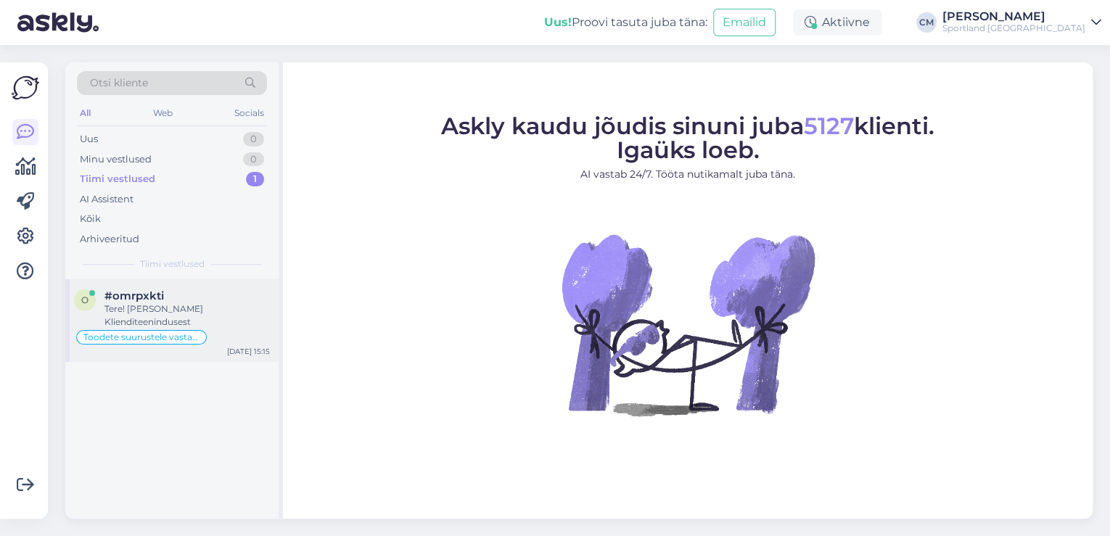
click at [215, 311] on div "Tere! [PERSON_NAME] Klienditeenindusest" at bounding box center [186, 315] width 165 height 26
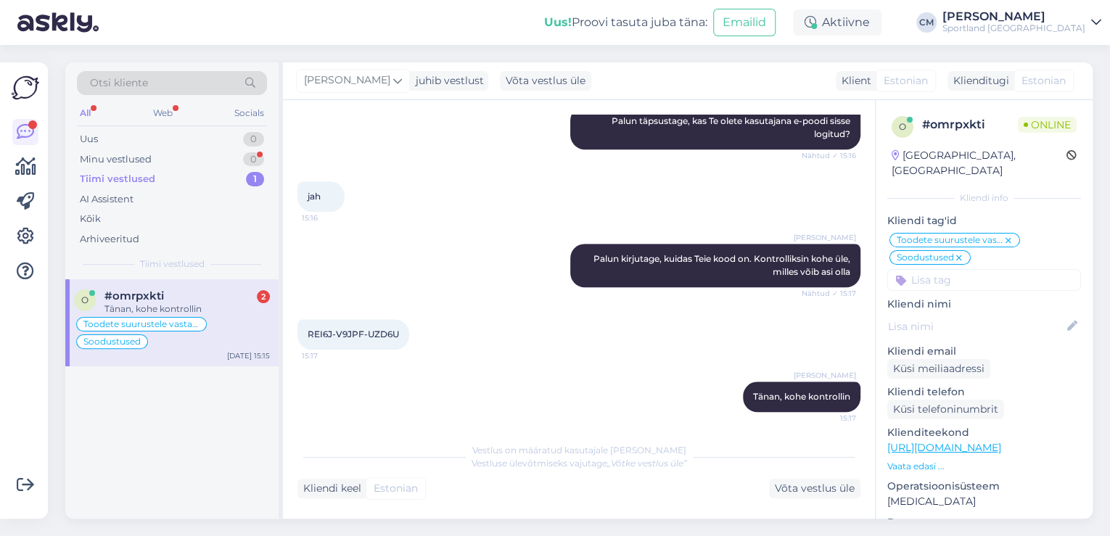
scroll to position [556, 0]
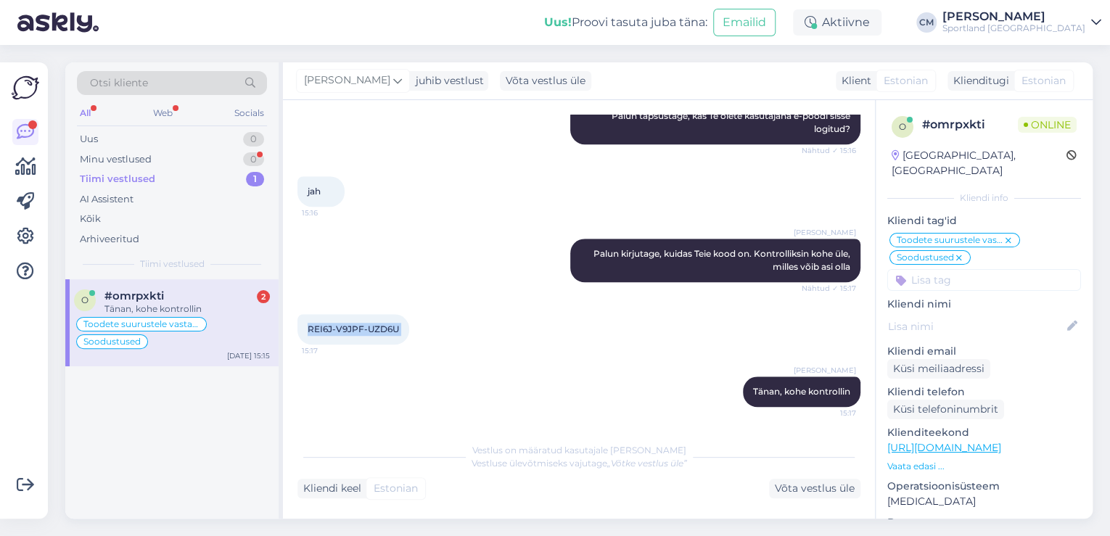
drag, startPoint x: 308, startPoint y: 325, endPoint x: 415, endPoint y: 329, distance: 107.4
click at [409, 329] on div "REI6J-V9JPF-UZD6U 15:17" at bounding box center [353, 329] width 112 height 30
click at [349, 322] on div "REI6J-V9JPF-UZD6U 15:17" at bounding box center [353, 329] width 112 height 30
drag, startPoint x: 308, startPoint y: 331, endPoint x: 403, endPoint y: 339, distance: 95.3
click at [403, 339] on div "REI6J-V9JPF-UZD6U 15:17" at bounding box center [353, 329] width 112 height 30
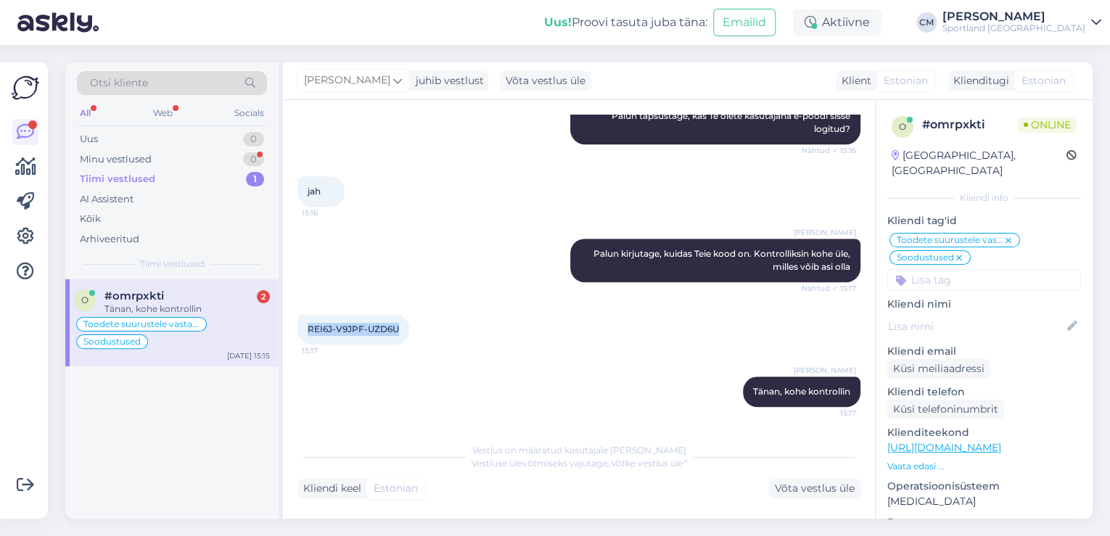
copy span "REI6J-V9JPF-UZD6U"
